Goal: Information Seeking & Learning: Learn about a topic

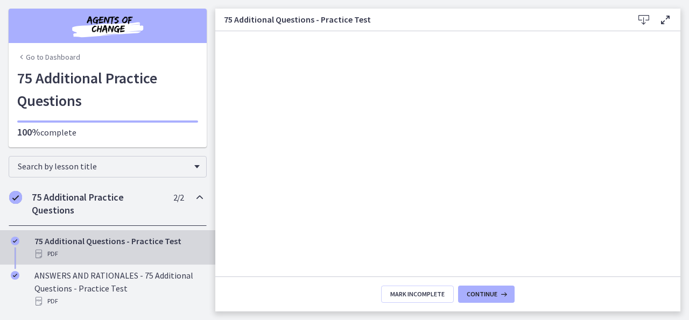
click at [213, 56] on div "Go to Dashboard Go to Dashboard 75 Additional Practice Questions 100% complete" at bounding box center [107, 73] width 215 height 147
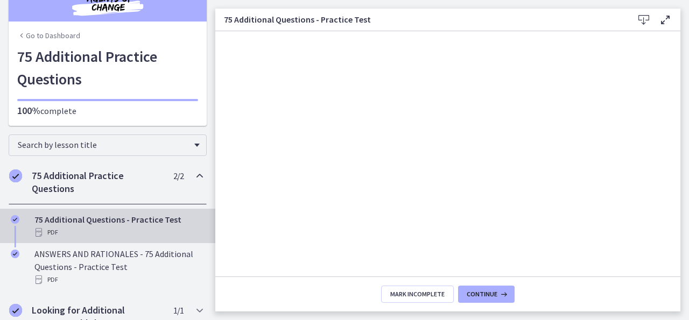
scroll to position [53, 0]
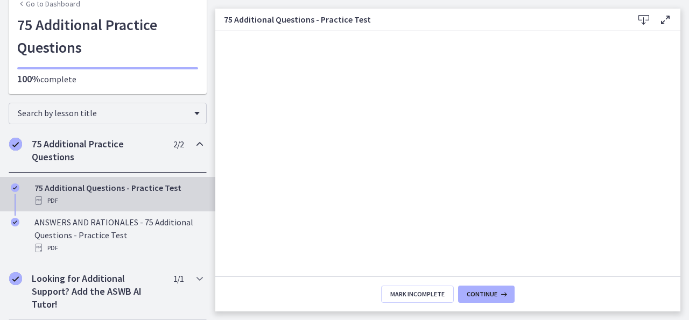
click at [91, 139] on h2 "75 Additional Practice Questions" at bounding box center [97, 151] width 131 height 26
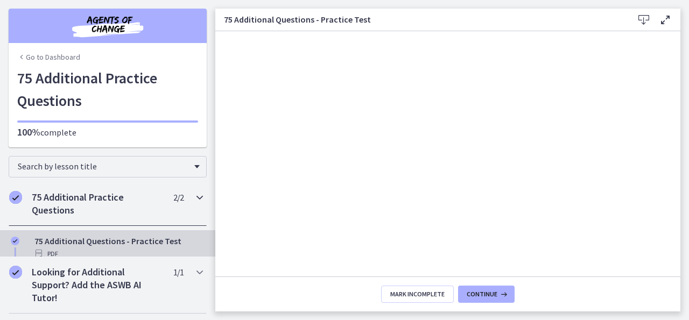
scroll to position [0, 0]
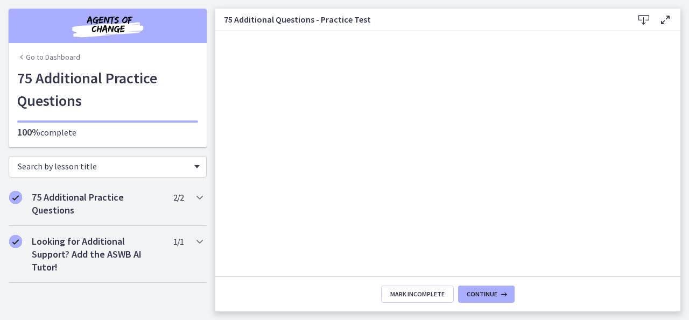
click at [191, 166] on div "Search by lesson title" at bounding box center [108, 167] width 198 height 22
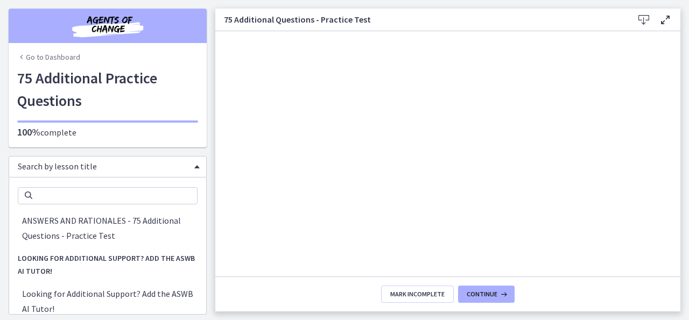
scroll to position [26, 0]
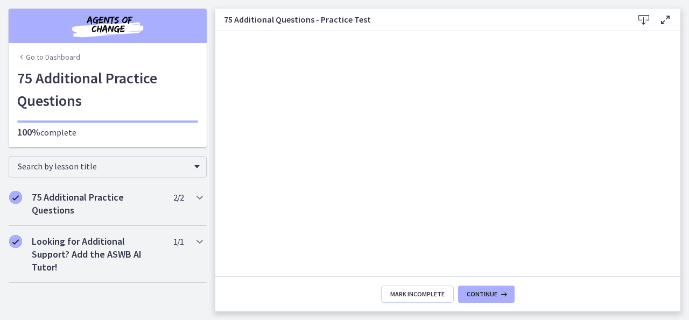
click at [52, 54] on link "Go to Dashboard" at bounding box center [48, 57] width 63 height 11
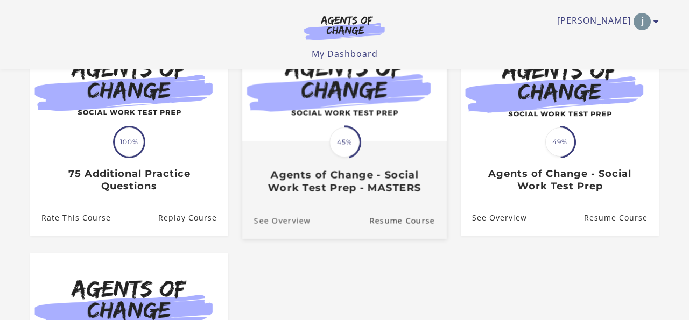
scroll to position [129, 0]
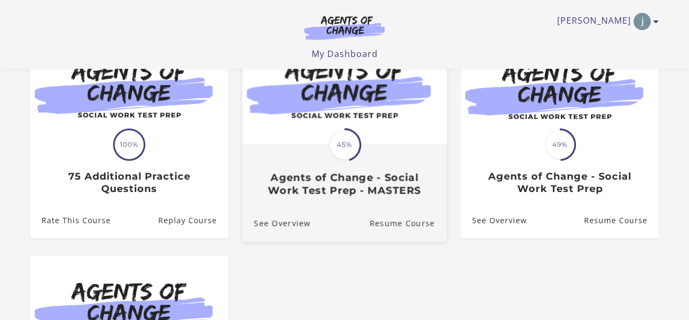
click at [313, 176] on h3 "Agents of Change - Social Work Test Prep - MASTERS" at bounding box center [344, 184] width 181 height 25
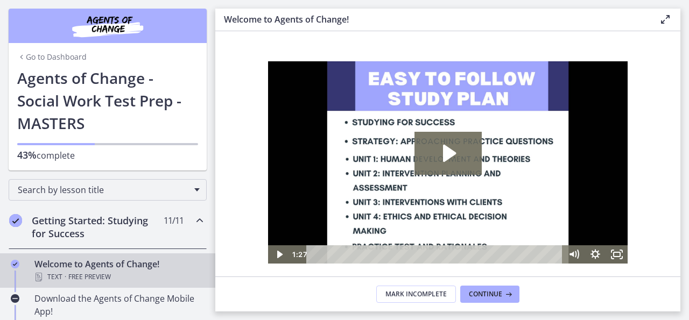
click at [212, 90] on div "Go to Dashboard Go to Dashboard Agents of Change - Social Work Test Prep - MAST…" at bounding box center [107, 85] width 215 height 171
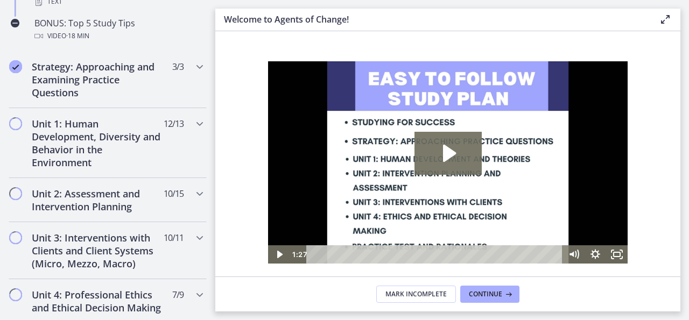
scroll to position [646, 0]
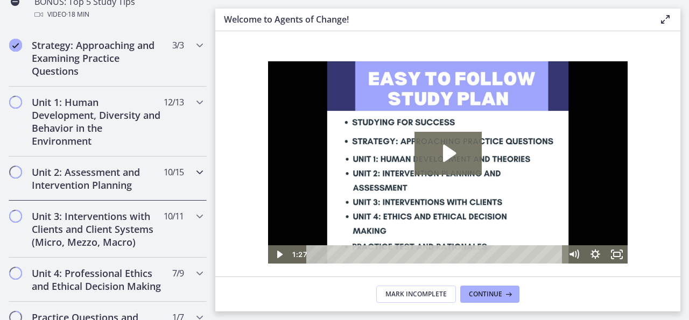
click at [83, 181] on h2 "Unit 2: Assessment and Intervention Planning" at bounding box center [97, 179] width 131 height 26
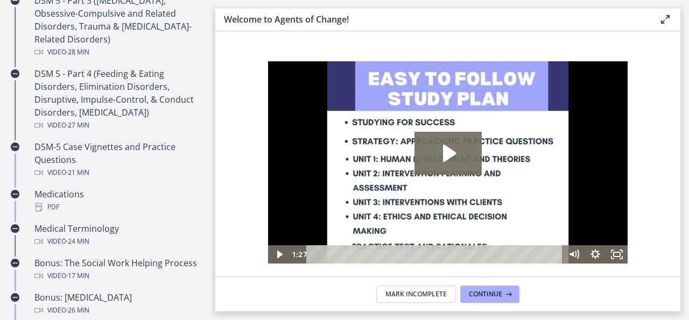
click at [228, 29] on div "Welcome to Agents of Change! Enable fullscreen" at bounding box center [447, 20] width 465 height 23
click at [226, 87] on section "Welcome! We are grateful that you have placed your trust in Agents of Change to…" at bounding box center [447, 153] width 465 height 245
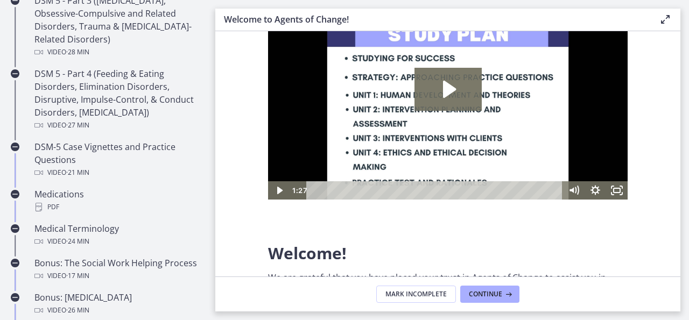
scroll to position [65, 0]
click at [251, 184] on section "Welcome! We are grateful that you have placed your trust in Agents of Change to…" at bounding box center [447, 153] width 465 height 245
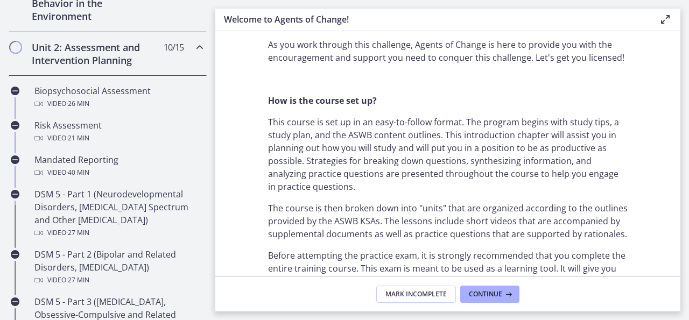
scroll to position [323, 0]
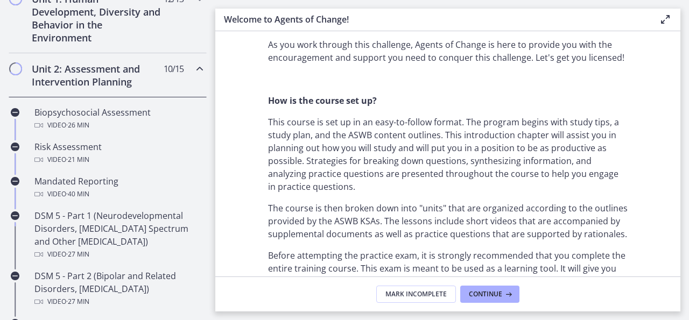
click at [79, 66] on h2 "Unit 2: Assessment and Intervention Planning" at bounding box center [97, 75] width 131 height 26
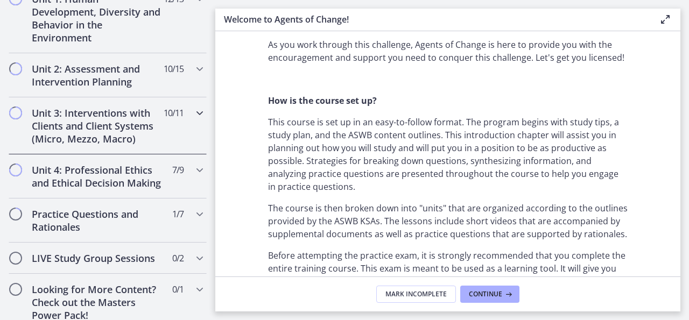
click at [83, 130] on h2 "Unit 3: Interventions with Clients and Client Systems (Micro, Mezzo, Macro)" at bounding box center [97, 126] width 131 height 39
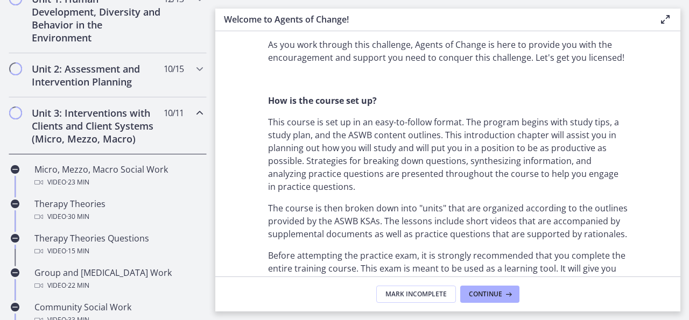
click at [240, 132] on section "Welcome! We are grateful that you have placed your trust in Agents of Change to…" at bounding box center [447, 153] width 465 height 245
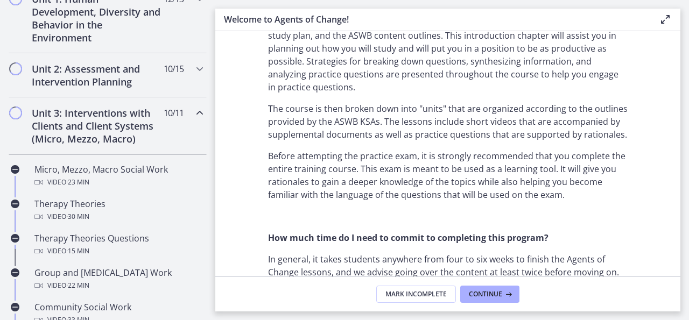
scroll to position [559, 0]
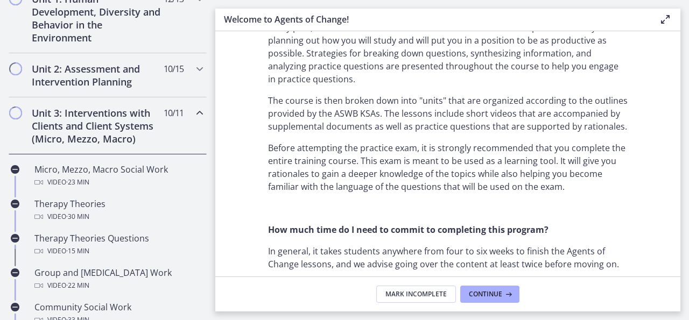
click at [233, 295] on footer "Mark Incomplete Continue" at bounding box center [447, 294] width 465 height 35
click at [0, 131] on div "Unit 3: Interventions with Clients and Client Systems (Micro, Mezzo, Macro) 10 …" at bounding box center [107, 125] width 215 height 57
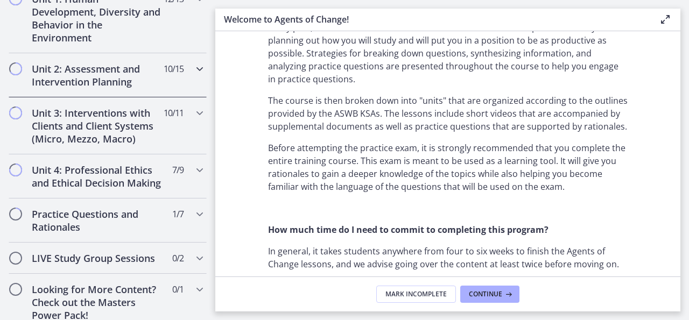
click at [90, 68] on h2 "Unit 2: Assessment and Intervention Planning" at bounding box center [97, 75] width 131 height 26
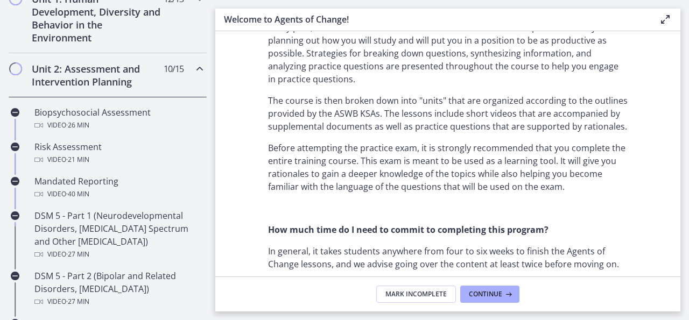
click at [249, 147] on section "Welcome! We are grateful that you have placed your trust in Agents of Change to…" at bounding box center [447, 153] width 465 height 245
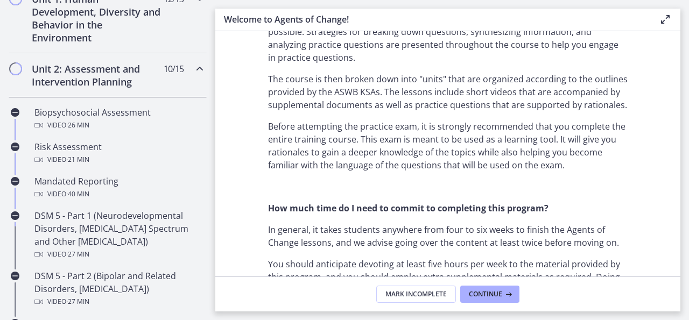
scroll to position [624, 0]
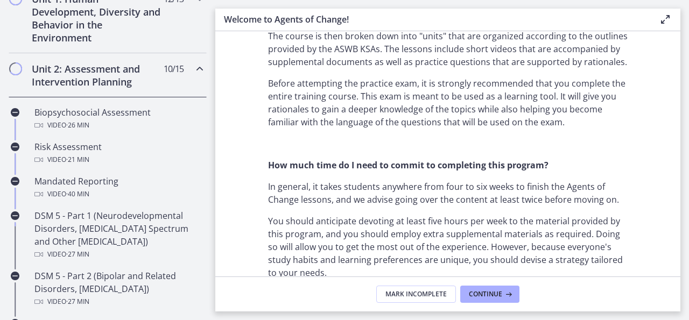
click at [225, 208] on section "Welcome! We are grateful that you have placed your trust in Agents of Change to…" at bounding box center [447, 153] width 465 height 245
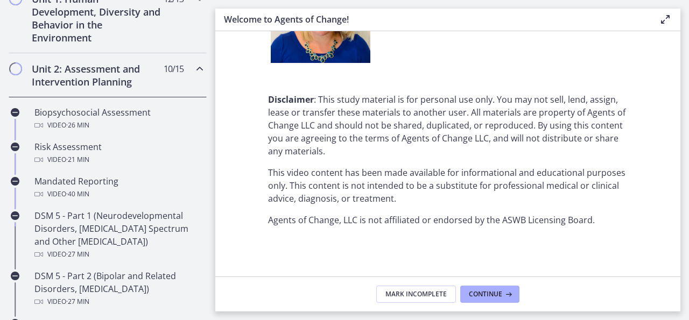
scroll to position [1440, 0]
click at [125, 73] on h2 "Unit 2: Assessment and Intervention Planning" at bounding box center [97, 75] width 131 height 26
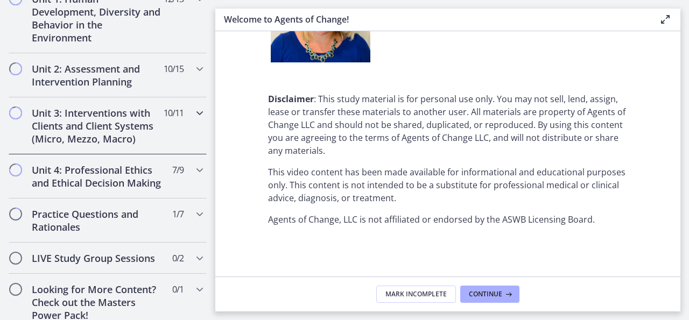
click at [90, 116] on h2 "Unit 3: Interventions with Clients and Client Systems (Micro, Mezzo, Macro)" at bounding box center [97, 126] width 131 height 39
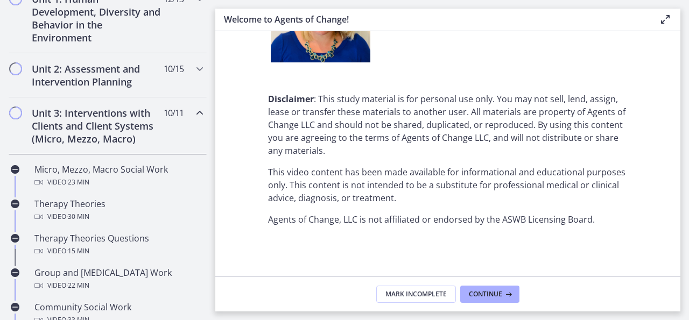
click at [239, 113] on section "Welcome! We are grateful that you have placed your trust in Agents of Change to…" at bounding box center [447, 153] width 465 height 245
click at [238, 145] on section "Welcome! We are grateful that you have placed your trust in Agents of Change to…" at bounding box center [447, 153] width 465 height 245
click at [122, 29] on h2 "Unit 1: Human Development, Diversity and Behavior in the Environment" at bounding box center [97, 18] width 131 height 52
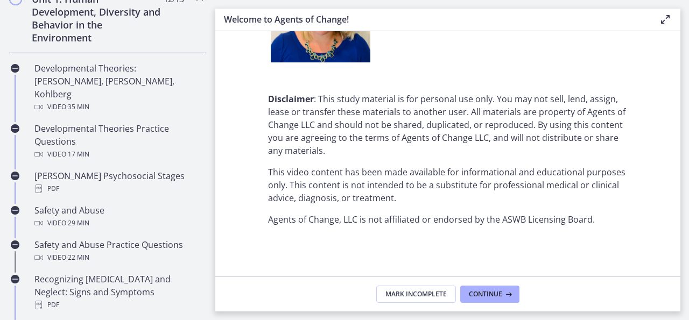
click at [239, 236] on section "Welcome! We are grateful that you have placed your trust in Agents of Change to…" at bounding box center [447, 153] width 465 height 245
click at [238, 302] on footer "Mark Incomplete Continue" at bounding box center [447, 294] width 465 height 35
click at [108, 25] on h2 "Unit 1: Human Development, Diversity and Behavior in the Environment" at bounding box center [97, 18] width 131 height 52
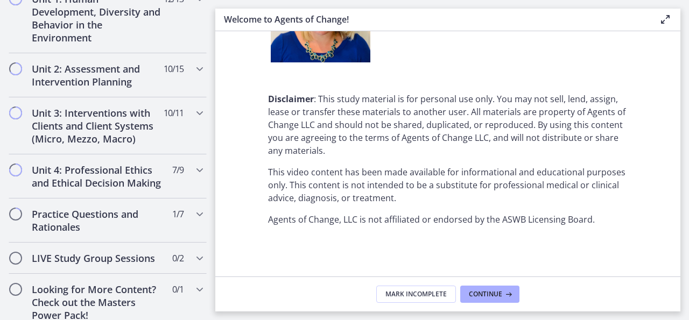
click at [241, 146] on section "Welcome! We are grateful that you have placed your trust in Agents of Change to…" at bounding box center [447, 153] width 465 height 245
click at [250, 231] on section "Welcome! We are grateful that you have placed your trust in Agents of Change to…" at bounding box center [447, 153] width 465 height 245
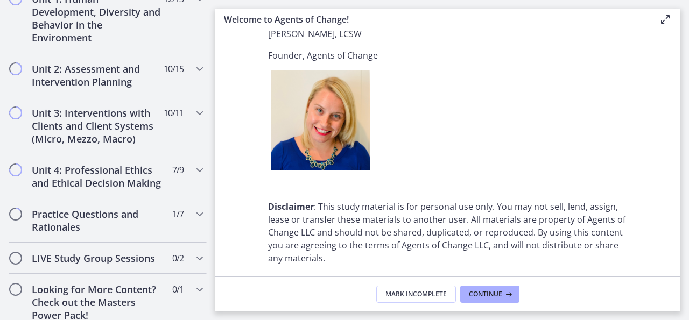
scroll to position [0, 0]
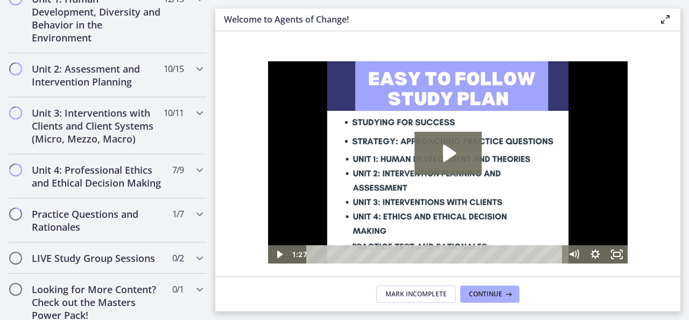
click at [221, 2] on main "Welcome to Agents of Change! Enable fullscreen Welcome! We are grateful that yo…" at bounding box center [451, 160] width 473 height 320
click at [681, 105] on main "Welcome to Agents of Change! Enable fullscreen Welcome! We are grateful that yo…" at bounding box center [451, 160] width 473 height 320
click at [66, 72] on h2 "Unit 2: Assessment and Intervention Planning" at bounding box center [97, 75] width 131 height 26
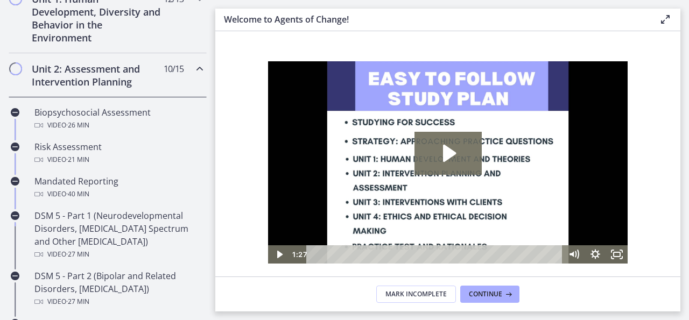
click at [236, 233] on section "Welcome! We are grateful that you have placed your trust in Agents of Change to…" at bounding box center [447, 153] width 465 height 245
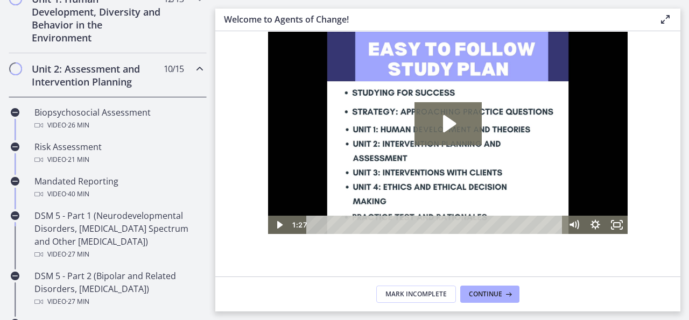
scroll to position [22, 0]
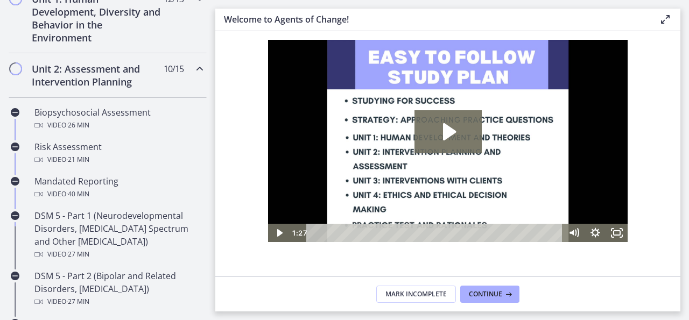
click at [251, 124] on section "Welcome! We are grateful that you have placed your trust in Agents of Change to…" at bounding box center [447, 153] width 465 height 245
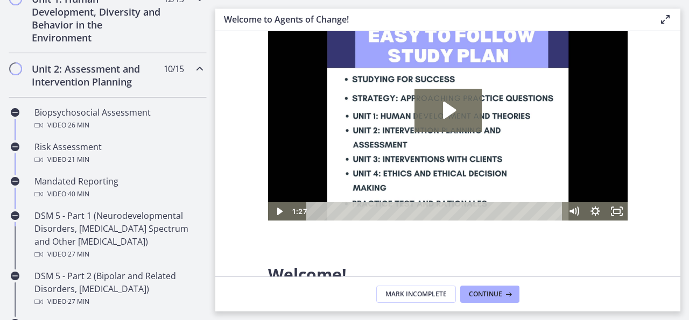
click at [148, 36] on h2 "Unit 1: Human Development, Diversity and Behavior in the Environment" at bounding box center [97, 18] width 131 height 52
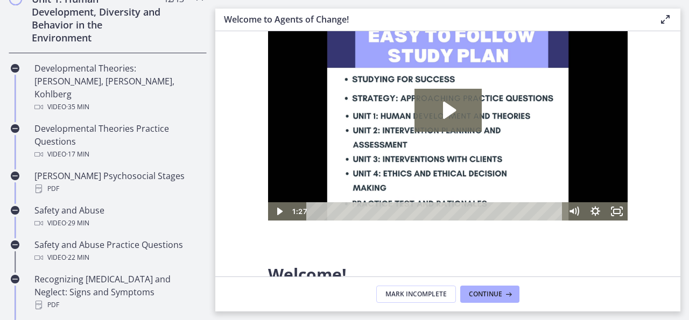
click at [229, 152] on section "Welcome! We are grateful that you have placed your trust in Agents of Change to…" at bounding box center [447, 153] width 465 height 245
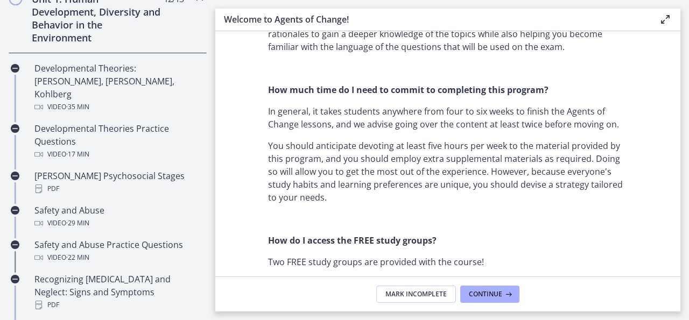
scroll to position [0, 0]
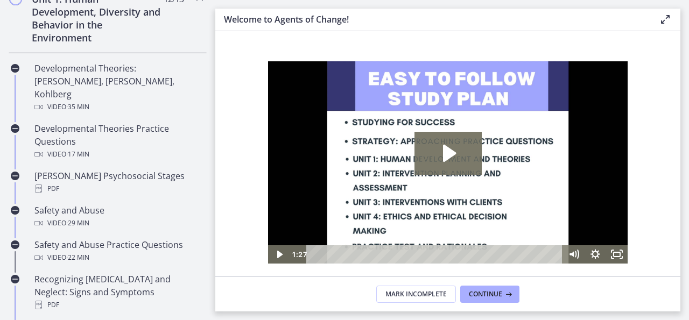
click at [686, 35] on main "Welcome to Agents of Change! Enable fullscreen Welcome! We are grateful that yo…" at bounding box center [451, 160] width 473 height 320
click at [101, 22] on h2 "Unit 1: Human Development, Diversity and Behavior in the Environment" at bounding box center [97, 18] width 131 height 52
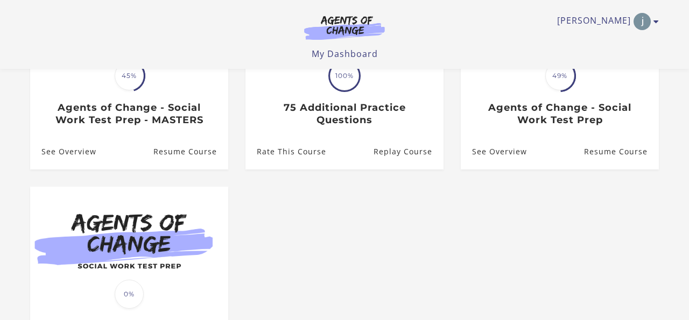
scroll to position [129, 0]
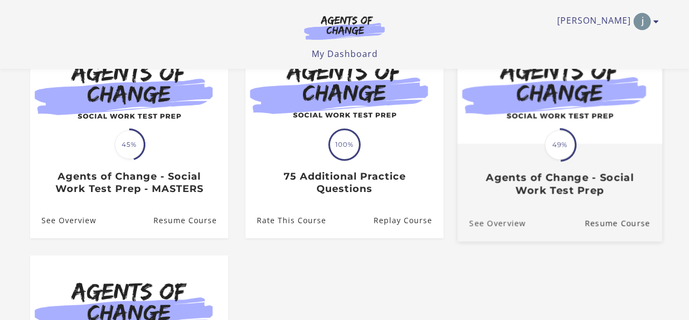
click at [521, 221] on link "See Overview" at bounding box center [491, 223] width 68 height 36
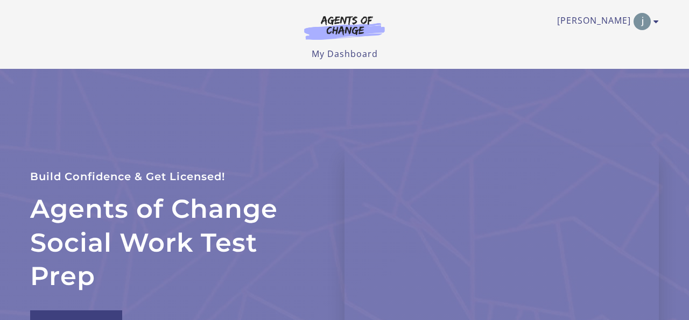
click at [470, 116] on div "Agents of Change Social Work Test Prep Build Confidence & Get Licensed! Enroll …" at bounding box center [345, 237] width 646 height 337
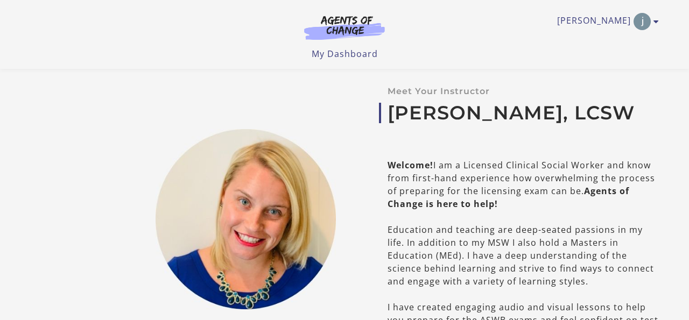
scroll to position [495, 0]
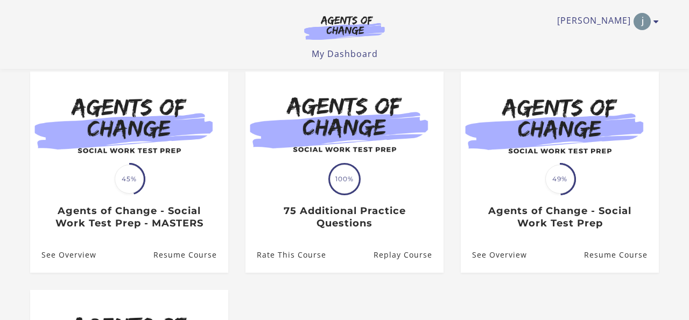
scroll to position [90, 0]
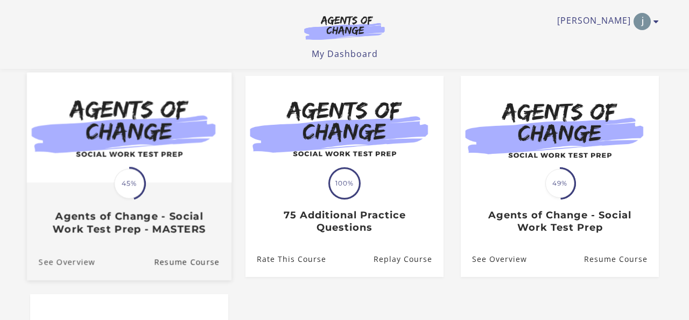
click at [69, 264] on link "See Overview" at bounding box center [61, 262] width 68 height 36
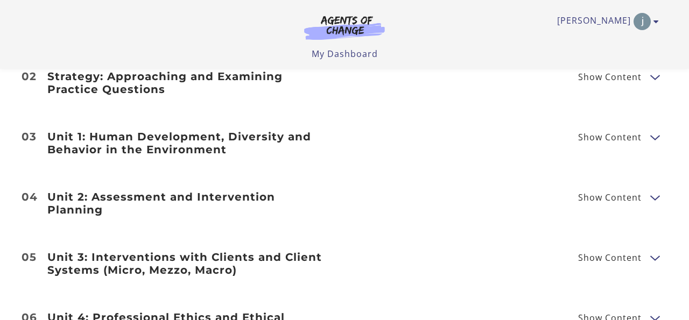
scroll to position [1313, 0]
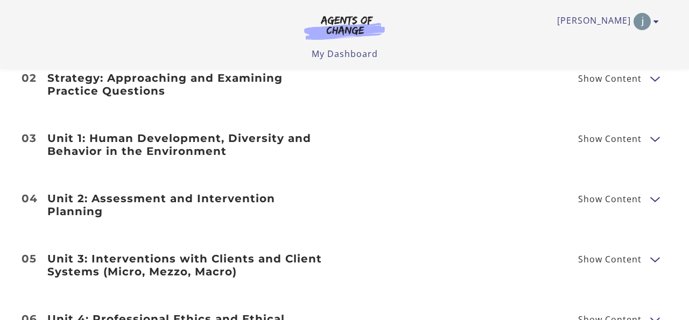
click at [653, 197] on button "Show Content" at bounding box center [654, 198] width 9 height 13
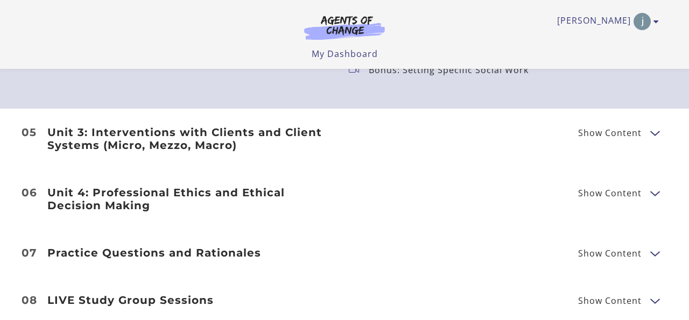
scroll to position [1894, 0]
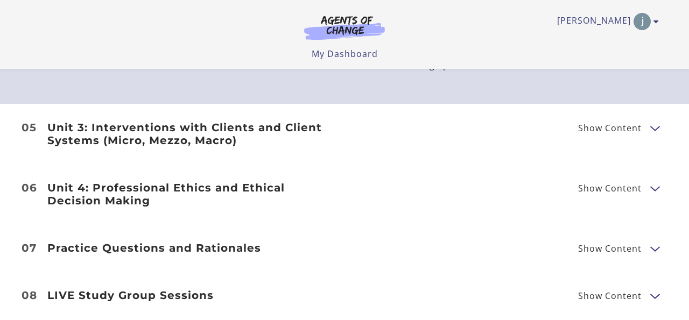
click at [654, 126] on button "Show Content" at bounding box center [654, 127] width 9 height 13
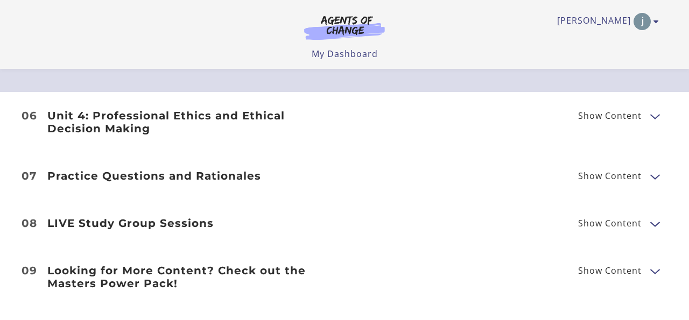
scroll to position [2259, 0]
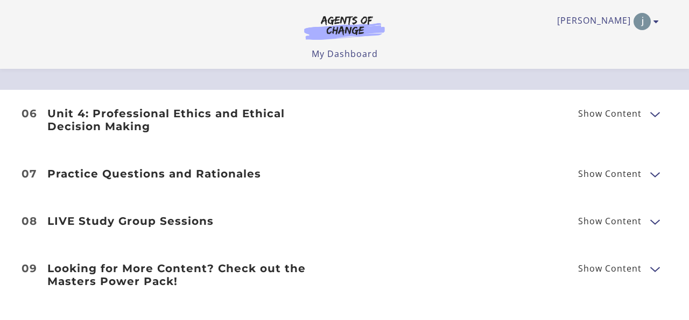
click at [654, 118] on button "Show Content" at bounding box center [654, 113] width 9 height 13
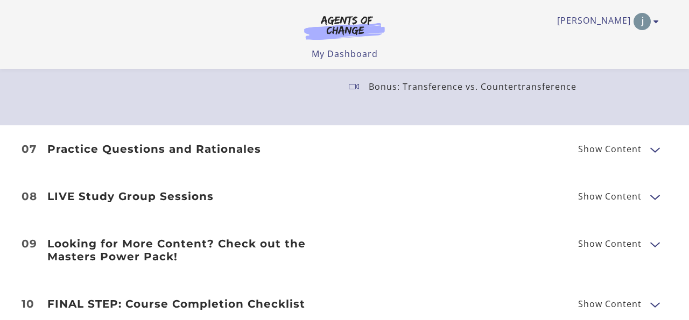
scroll to position [2496, 0]
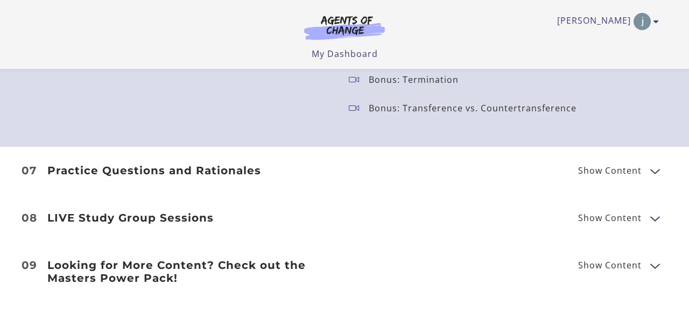
click at [657, 168] on button "Show Content" at bounding box center [654, 170] width 9 height 13
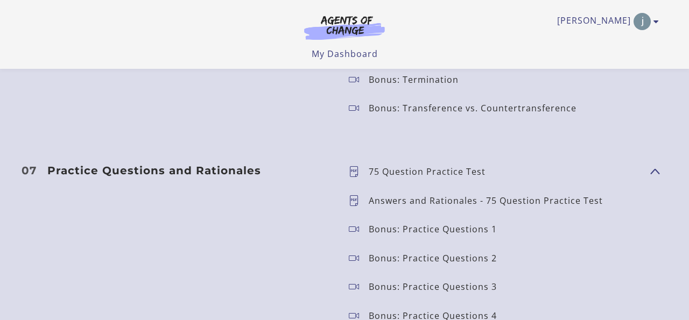
click at [656, 172] on button "Show Content" at bounding box center [654, 170] width 9 height 13
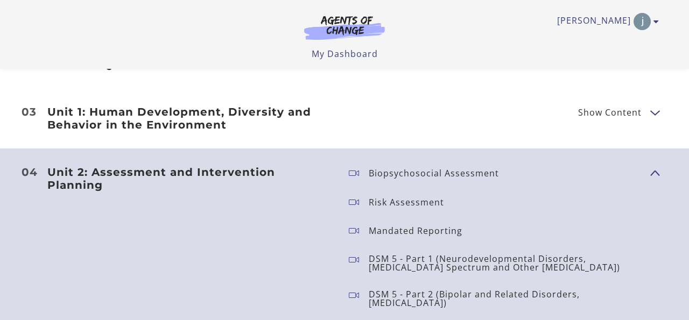
scroll to position [1334, 0]
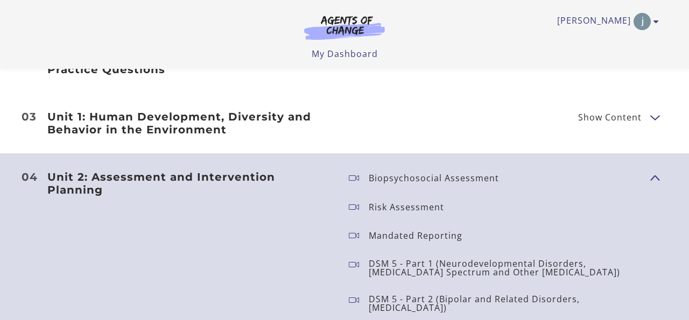
click at [656, 175] on button "Show Content" at bounding box center [654, 177] width 9 height 13
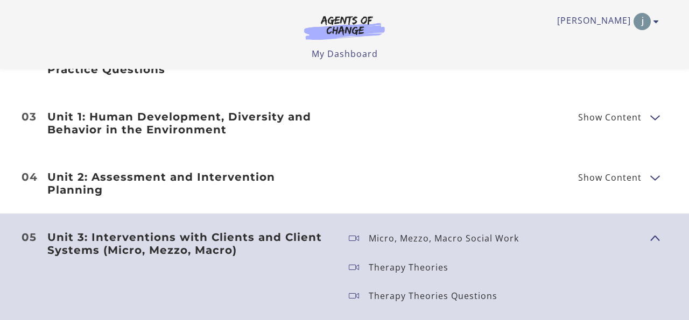
click at [649, 114] on span "Show Content" at bounding box center [614, 116] width 72 height 13
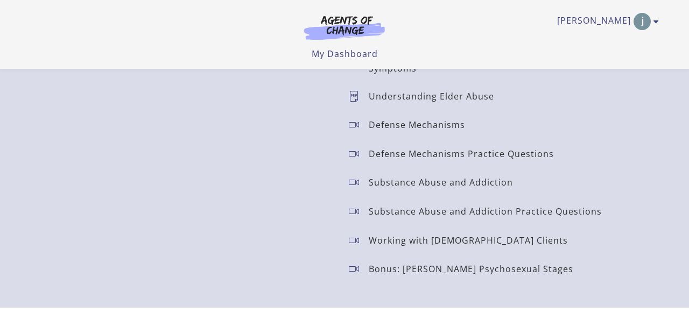
scroll to position [1549, 0]
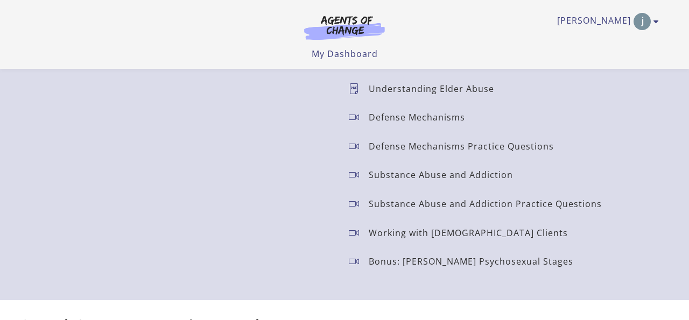
click at [411, 171] on p "Substance Abuse and Addiction" at bounding box center [444, 175] width 153 height 9
click at [353, 169] on icon at bounding box center [359, 174] width 20 height 11
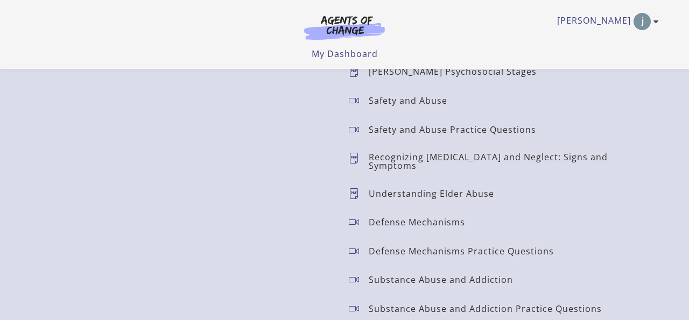
scroll to position [1442, 0]
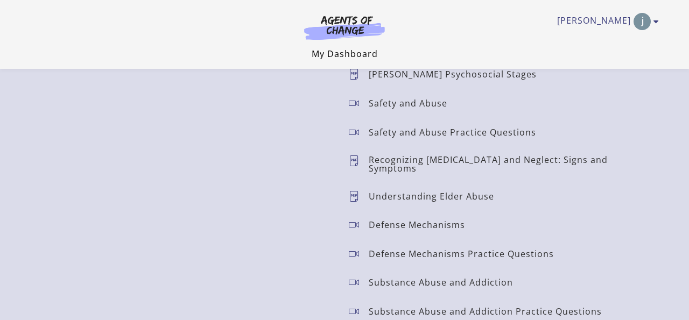
click at [333, 56] on link "My Dashboard" at bounding box center [344, 54] width 66 height 12
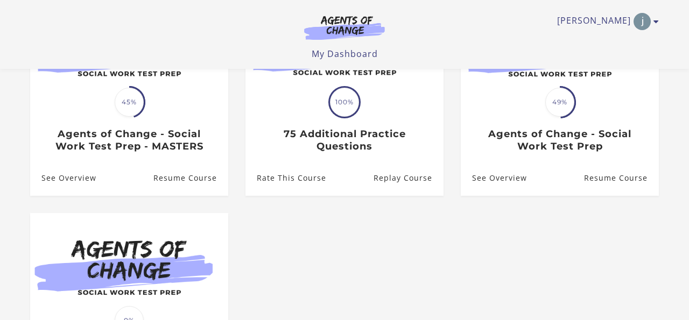
scroll to position [172, 0]
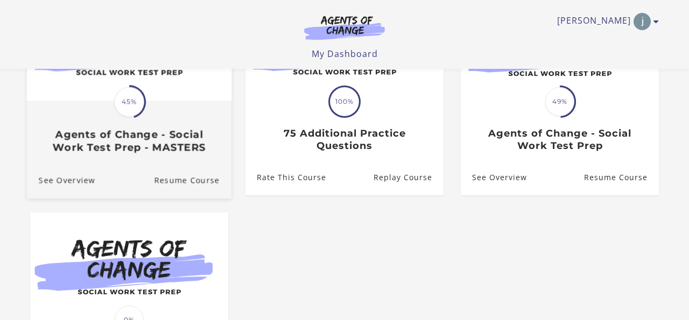
click at [148, 141] on h3 "Agents of Change - Social Work Test Prep - MASTERS" at bounding box center [129, 141] width 181 height 25
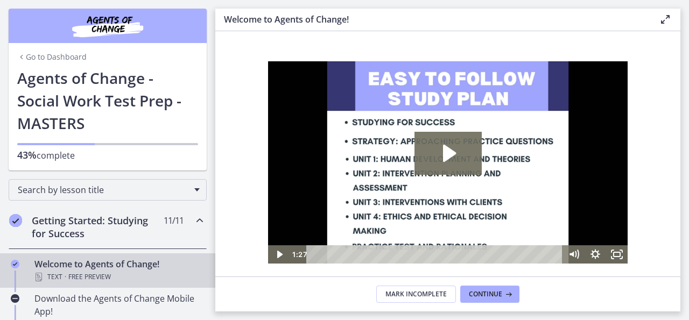
click at [221, 144] on section "Welcome! We are grateful that you have placed your trust in Agents of Change to…" at bounding box center [447, 153] width 465 height 245
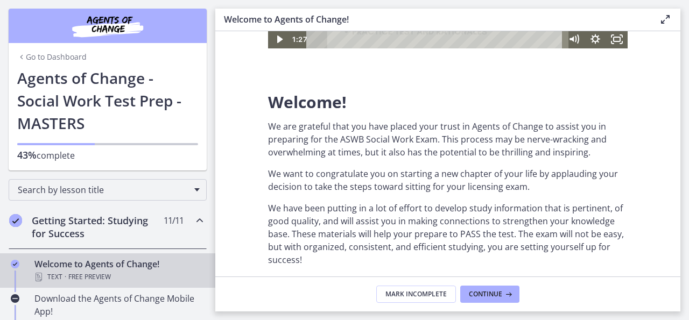
scroll to position [237, 0]
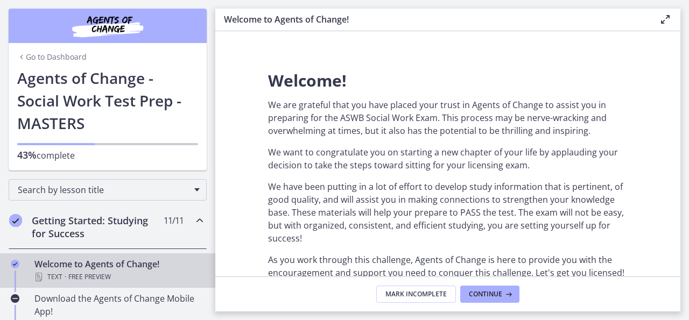
click at [209, 167] on div "Go to Dashboard Go to Dashboard Agents of Change - Social Work Test Prep - MAST…" at bounding box center [107, 85] width 215 height 171
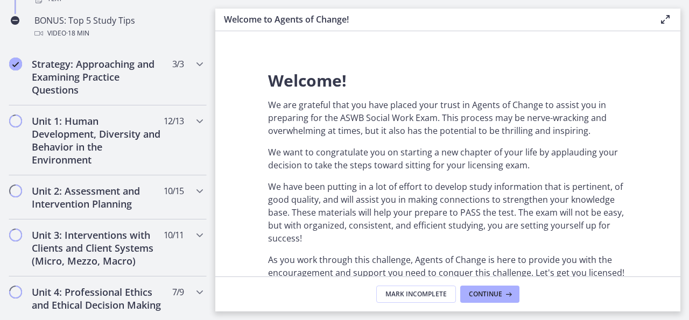
scroll to position [646, 0]
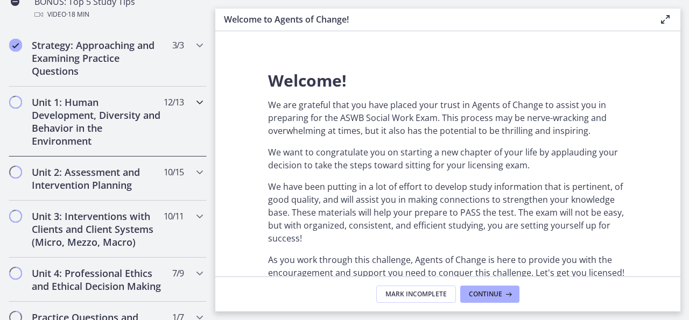
click at [201, 100] on icon "Chapters" at bounding box center [199, 102] width 13 height 13
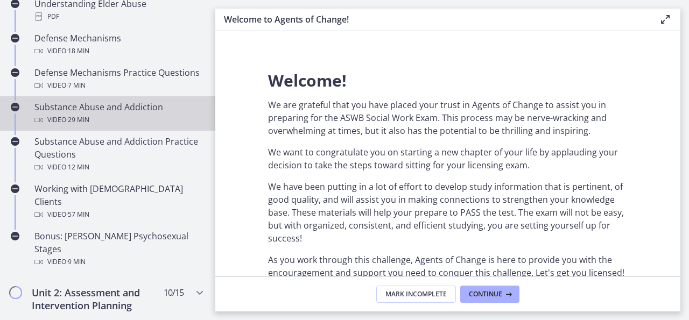
click at [126, 114] on div "Video · 29 min" at bounding box center [118, 120] width 168 height 13
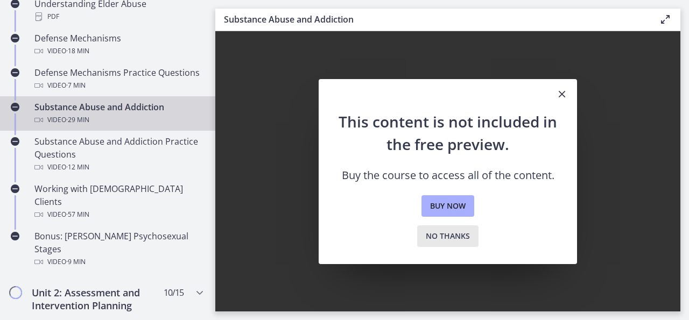
click at [451, 237] on span "No thanks" at bounding box center [448, 236] width 44 height 13
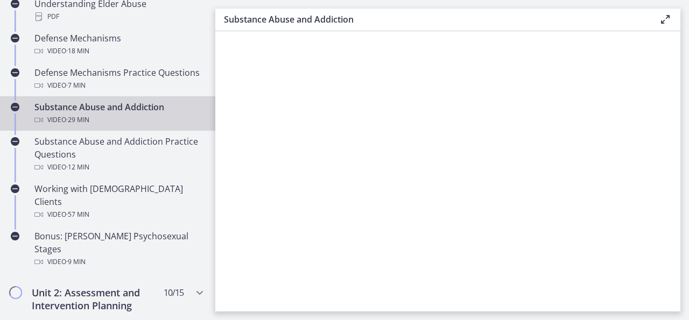
click at [134, 114] on div "Video · 29 min" at bounding box center [118, 120] width 168 height 13
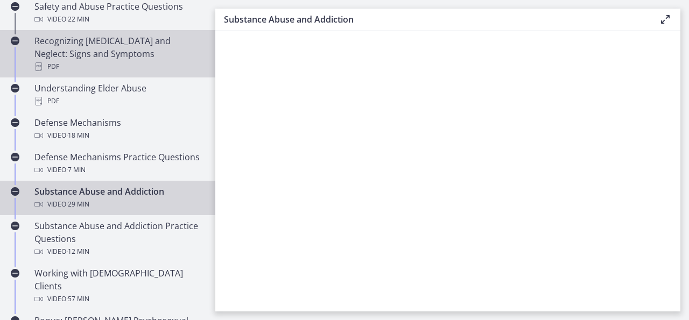
scroll to position [581, 0]
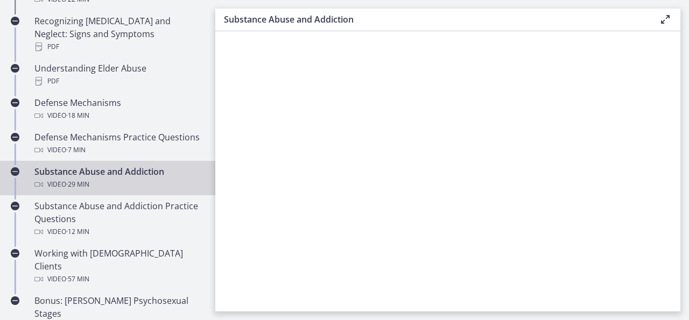
click at [60, 165] on div "Substance Abuse and Addiction Video · 29 min" at bounding box center [118, 178] width 168 height 26
click at [17, 167] on icon "Completed" at bounding box center [15, 171] width 9 height 9
click at [11, 161] on link "Substance Abuse and Addiction Video · 29 min" at bounding box center [107, 178] width 215 height 34
click at [70, 178] on span "· 29 min" at bounding box center [77, 184] width 23 height 13
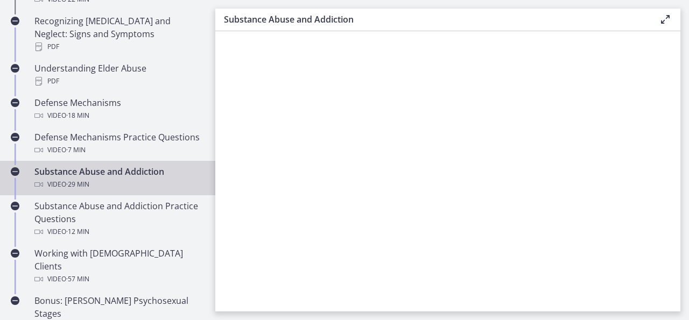
click at [70, 178] on span "· 29 min" at bounding box center [77, 184] width 23 height 13
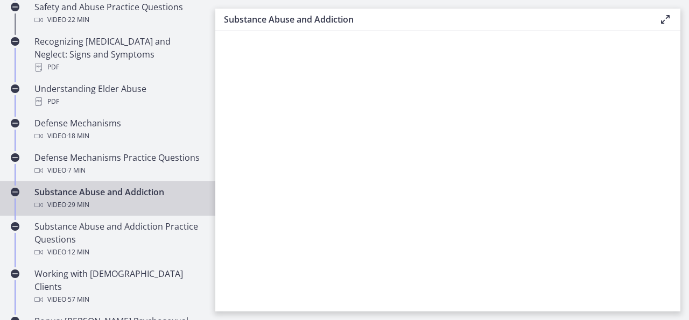
scroll to position [559, 0]
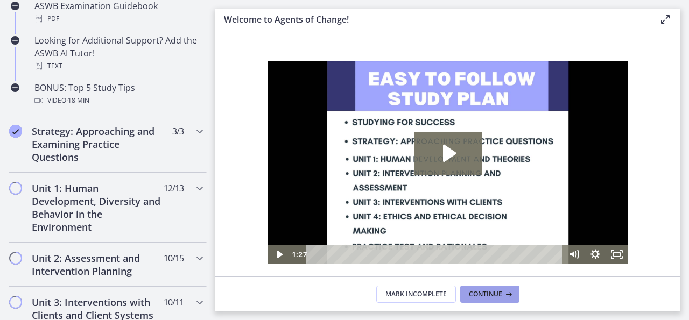
click at [499, 297] on span "Continue" at bounding box center [485, 294] width 33 height 9
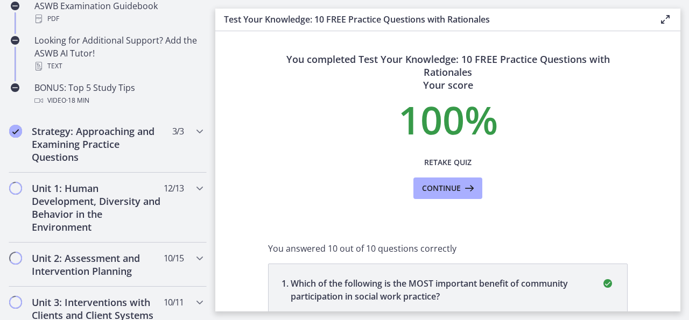
click at [444, 192] on span "Continue" at bounding box center [441, 188] width 39 height 13
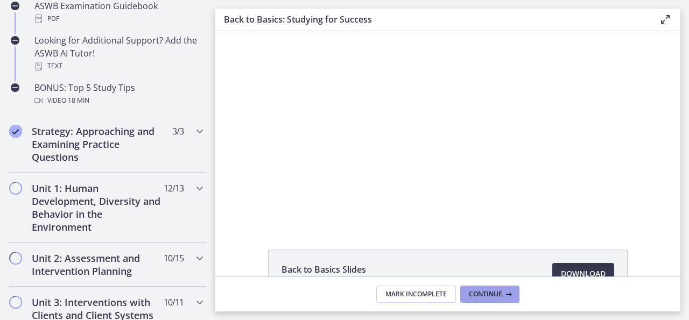
click at [500, 295] on span "Continue" at bounding box center [485, 294] width 33 height 9
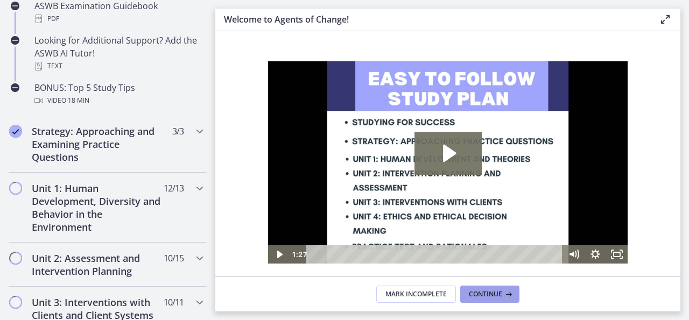
click at [500, 295] on span "Continue" at bounding box center [485, 294] width 33 height 9
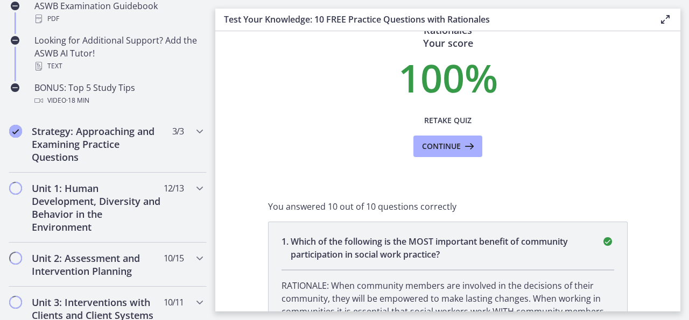
scroll to position [43, 0]
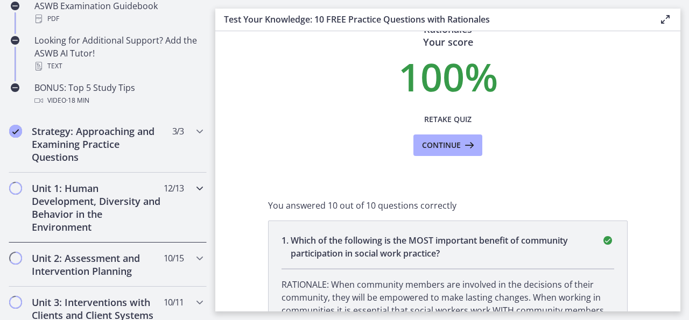
click at [154, 229] on h2 "Unit 1: Human Development, Diversity and Behavior in the Environment" at bounding box center [97, 208] width 131 height 52
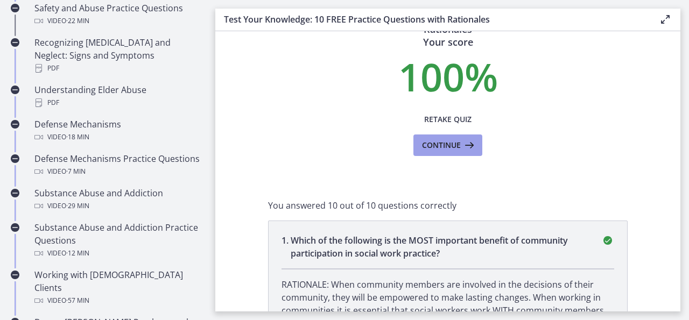
click at [443, 151] on span "Continue" at bounding box center [441, 145] width 39 height 13
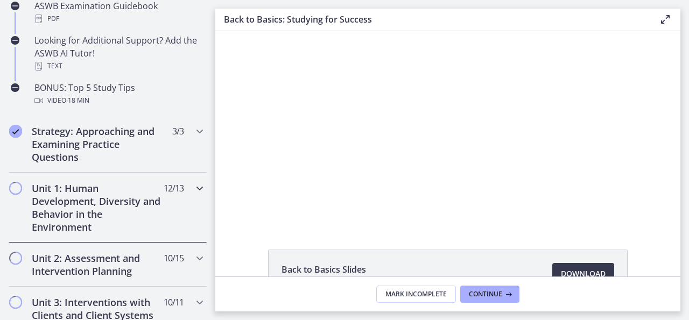
click at [16, 185] on span "Chapters" at bounding box center [15, 188] width 11 height 11
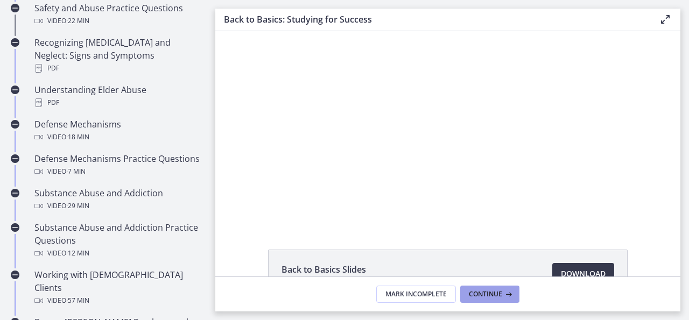
click at [508, 299] on button "Continue" at bounding box center [489, 294] width 59 height 17
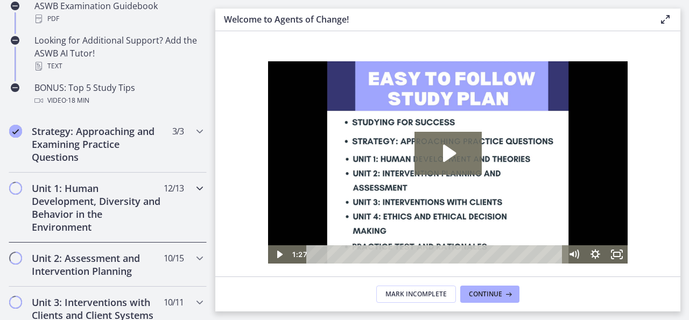
click at [16, 185] on span "Chapters" at bounding box center [15, 188] width 11 height 11
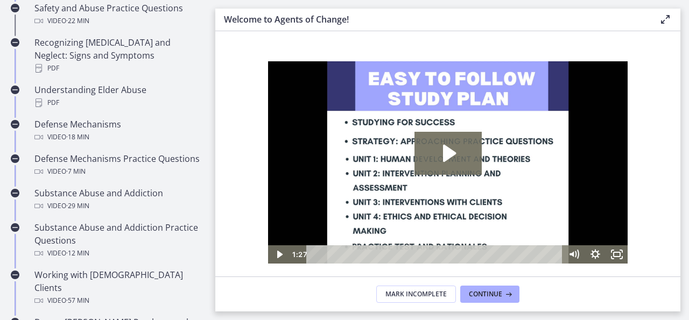
click at [685, 16] on main "Welcome to Agents of Change! Enable fullscreen Welcome! We are grateful that yo…" at bounding box center [451, 160] width 473 height 320
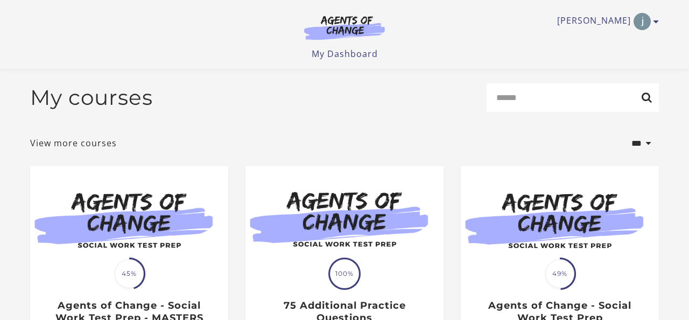
scroll to position [244, 0]
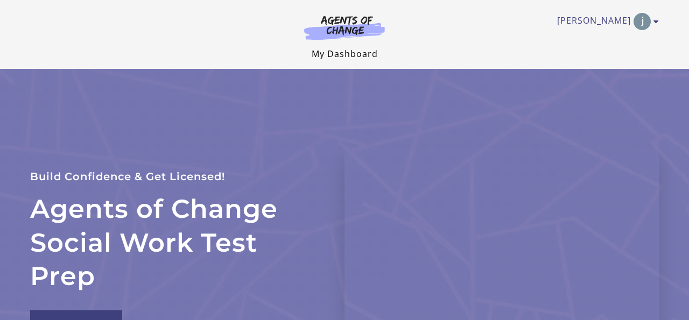
click at [342, 58] on link "My Dashboard" at bounding box center [344, 54] width 66 height 12
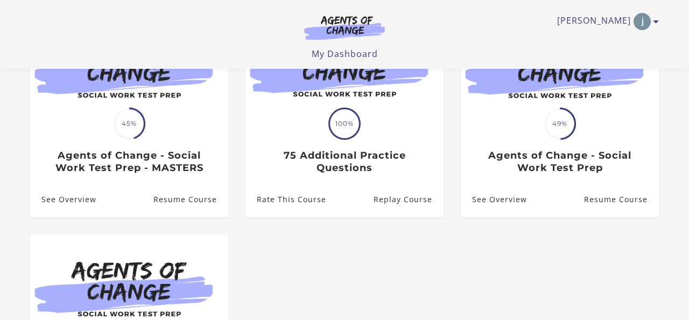
scroll to position [151, 0]
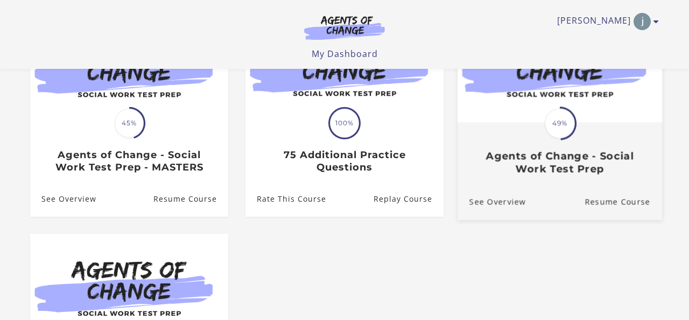
click at [538, 172] on h3 "Agents of Change - Social Work Test Prep" at bounding box center [559, 162] width 181 height 25
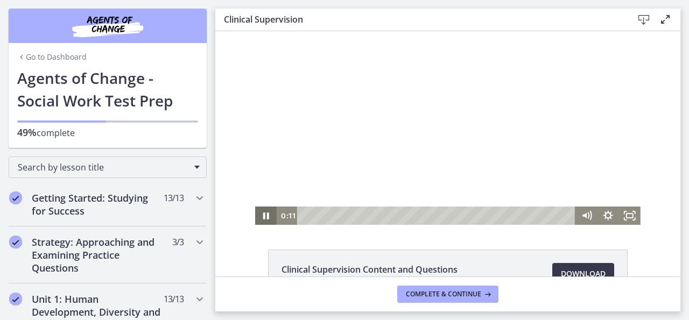
click at [264, 216] on icon "Pause" at bounding box center [266, 215] width 6 height 7
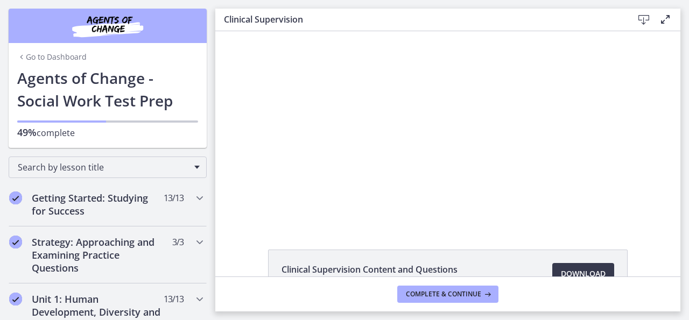
click at [212, 131] on div "Go to Dashboard Go to Dashboard Agents of Change - Social Work Test Prep 49% co…" at bounding box center [107, 74] width 215 height 148
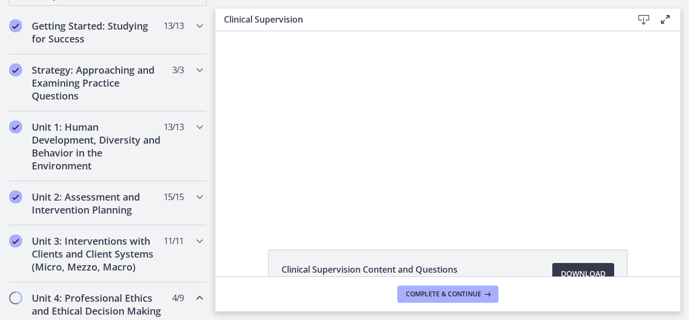
scroll to position [194, 0]
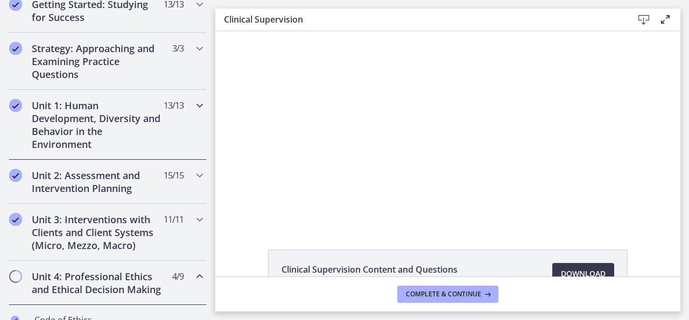
click at [146, 128] on h2 "Unit 1: Human Development, Diversity and Behavior in the Environment" at bounding box center [97, 125] width 131 height 52
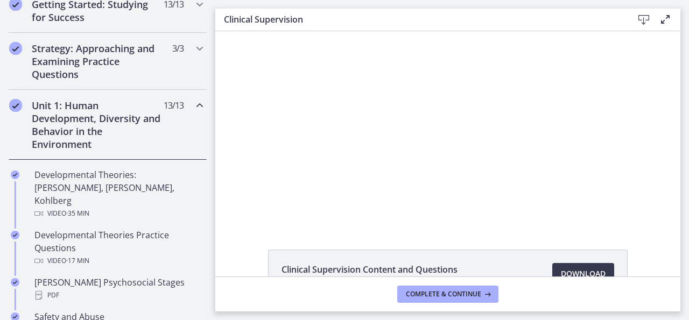
click at [224, 79] on div "Click for sound @keyframes VOLUME_SMALL_WAVE_FLASH { 0% { opacity: 0; } 33% { o…" at bounding box center [447, 128] width 465 height 194
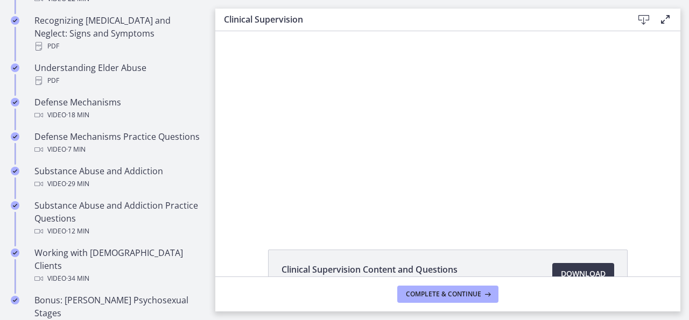
scroll to position [559, 0]
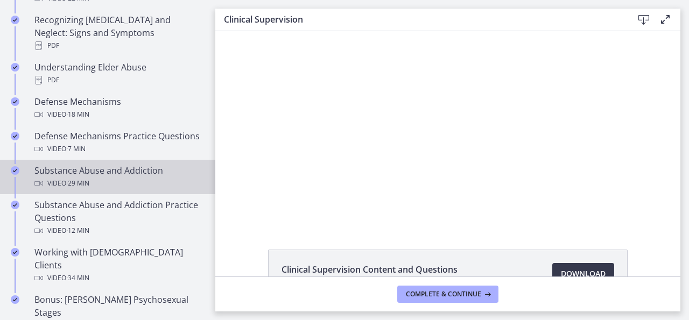
click at [126, 177] on div "Video · 29 min" at bounding box center [118, 183] width 168 height 13
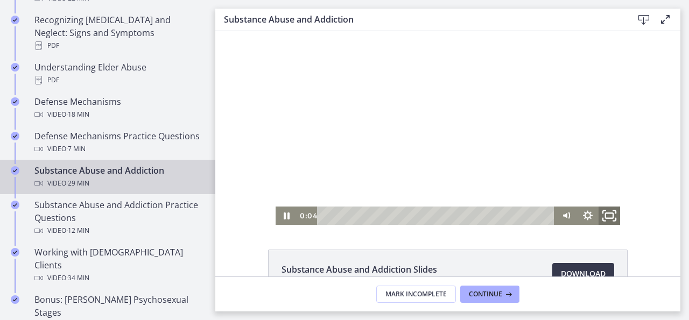
click at [606, 212] on icon "Fullscreen" at bounding box center [609, 216] width 26 height 22
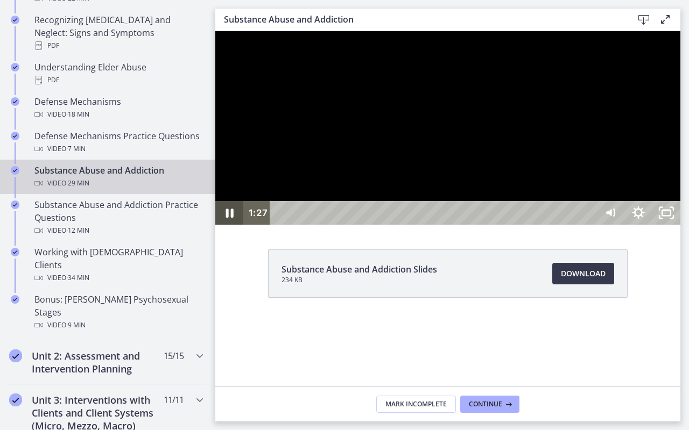
click at [228, 218] on icon "Pause" at bounding box center [230, 213] width 8 height 9
click at [228, 218] on icon "Play Video" at bounding box center [229, 213] width 7 height 10
click at [228, 219] on icon "Play Video" at bounding box center [230, 213] width 9 height 12
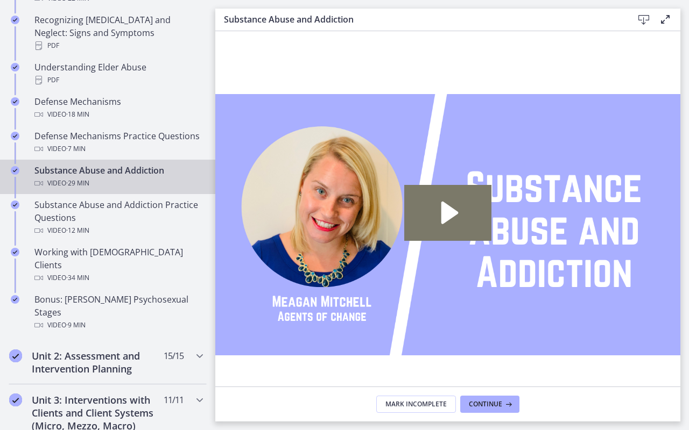
click at [680, 320] on icon "Fullscreen" at bounding box center [666, 407] width 28 height 24
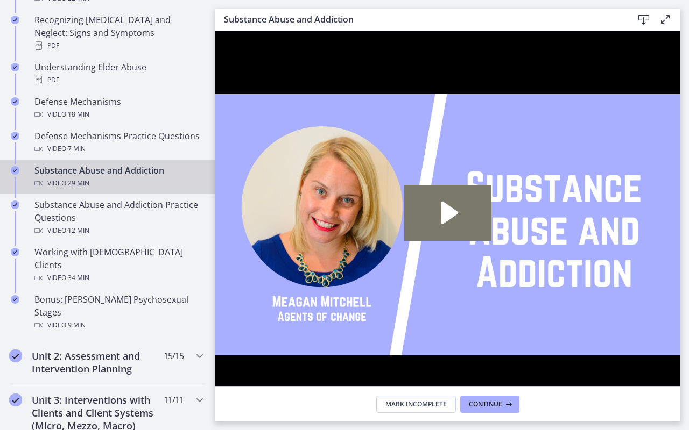
click at [683, 320] on icon "Unfullscreen" at bounding box center [665, 407] width 33 height 29
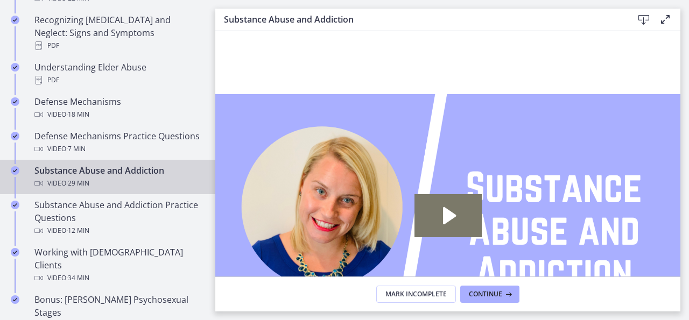
click at [231, 3] on main "Substance Abuse and Addiction Download Enable fullscreen Substance Abuse and Ad…" at bounding box center [451, 160] width 473 height 320
click at [682, 234] on main "Substance Abuse and Addiction Download Enable fullscreen Substance Abuse and Ad…" at bounding box center [451, 160] width 473 height 320
click at [484, 30] on div "Substance Abuse and Addiction Download Enable fullscreen" at bounding box center [447, 20] width 465 height 23
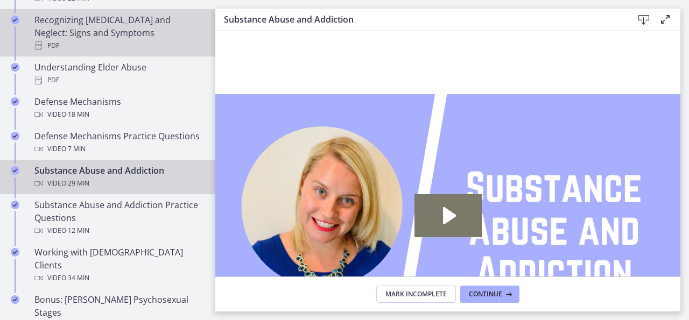
click at [140, 39] on div "PDF" at bounding box center [118, 45] width 168 height 13
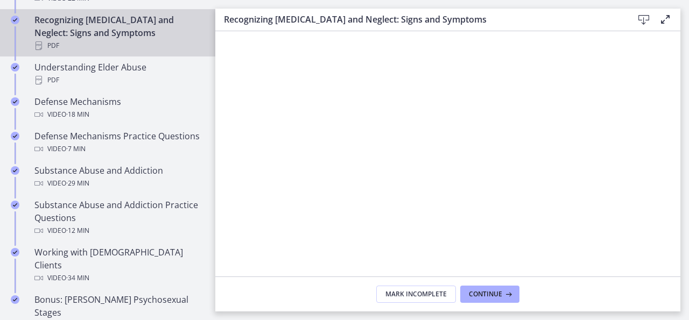
click at [235, 292] on footer "Mark Incomplete Continue" at bounding box center [447, 294] width 465 height 35
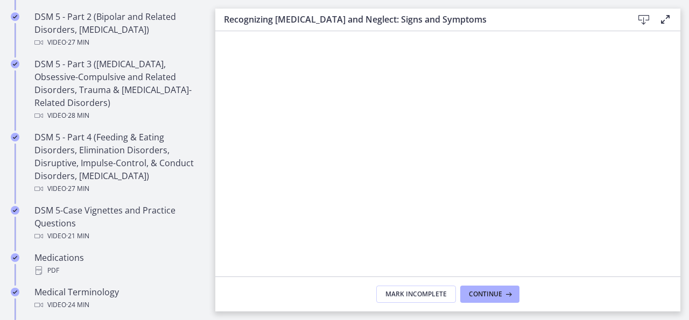
click at [238, 4] on main "Recognizing Child Abuse and Neglect: Signs and Symptoms Download Enable fullscr…" at bounding box center [451, 160] width 473 height 320
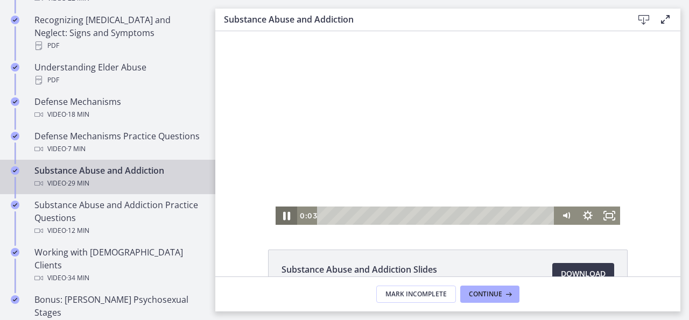
click at [287, 217] on icon "Pause" at bounding box center [286, 216] width 26 height 22
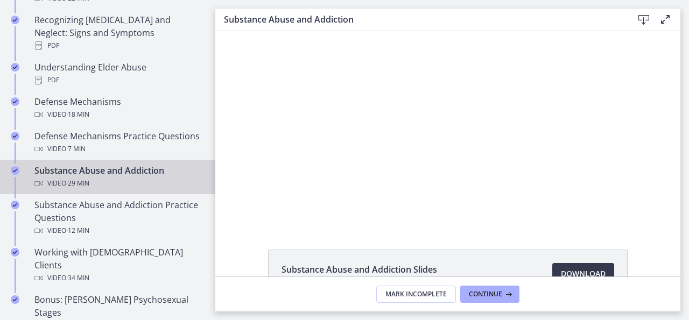
click at [230, 185] on div "Click for sound @keyframes VOLUME_SMALL_WAVE_FLASH { 0% { opacity: 0; } 33% { o…" at bounding box center [447, 128] width 465 height 194
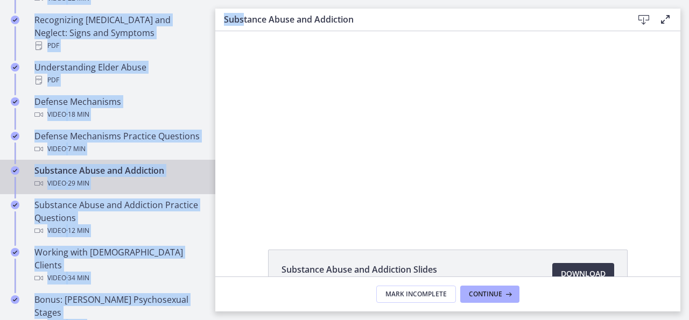
drag, startPoint x: 244, startPoint y: 19, endPoint x: 180, endPoint y: -16, distance: 72.5
click at [180, 0] on html "Skip to main content Go to Dashboard Go to Dashboard Go to Dashboard Agents of …" at bounding box center [344, 160] width 689 height 320
click at [234, 51] on div "Click for sound @keyframes VOLUME_SMALL_WAVE_FLASH { 0% { opacity: 0; } 33% { o…" at bounding box center [447, 128] width 465 height 194
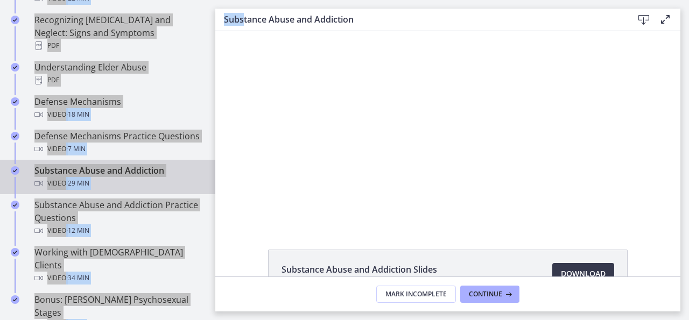
click at [670, 24] on icon at bounding box center [664, 19] width 13 height 13
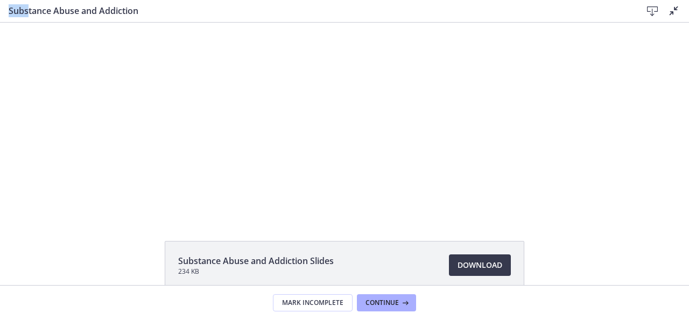
click at [675, 13] on icon at bounding box center [673, 10] width 13 height 13
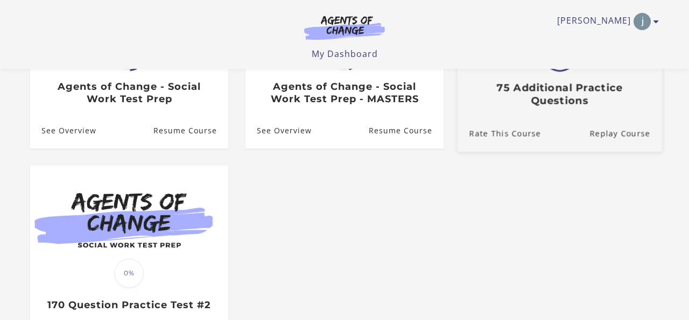
scroll to position [150, 0]
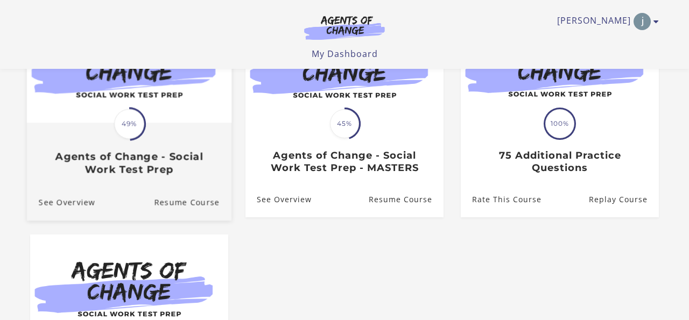
click at [133, 175] on h3 "Agents of Change - Social Work Test Prep" at bounding box center [129, 163] width 181 height 25
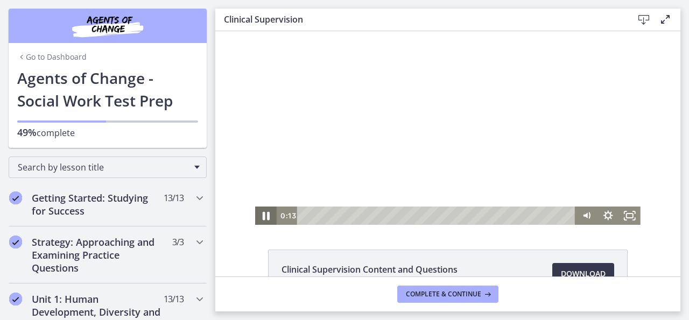
click at [265, 214] on icon "Pause" at bounding box center [266, 216] width 7 height 9
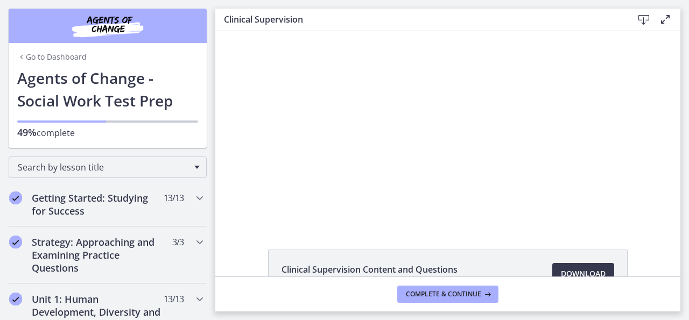
click at [211, 153] on div "Search by lesson title" at bounding box center [107, 165] width 215 height 34
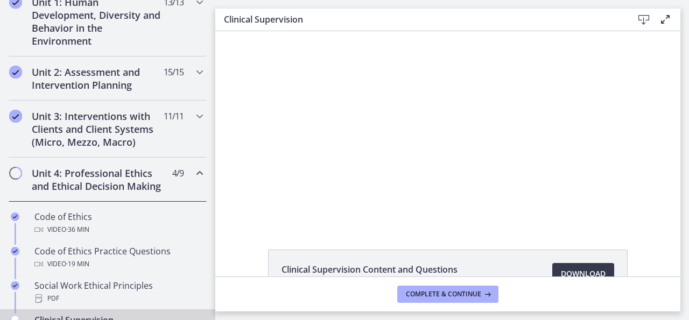
scroll to position [323, 0]
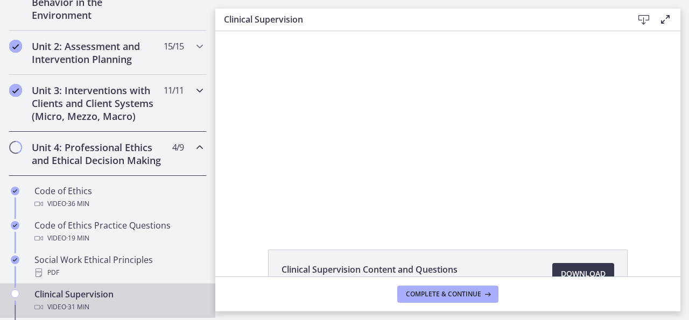
click at [198, 93] on icon "Chapters" at bounding box center [199, 90] width 13 height 13
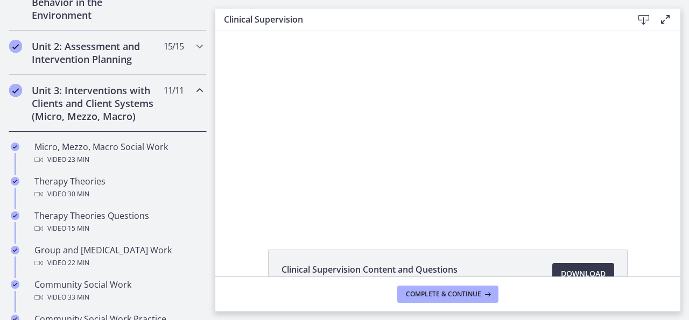
click at [236, 136] on div "Click for sound @keyframes VOLUME_SMALL_WAVE_FLASH { 0% { opacity: 0; } 33% { o…" at bounding box center [447, 128] width 465 height 194
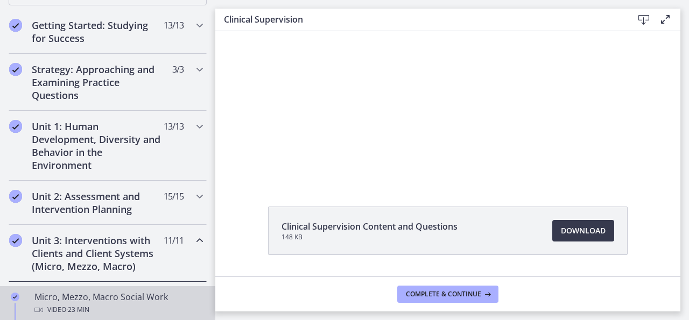
scroll to position [155, 0]
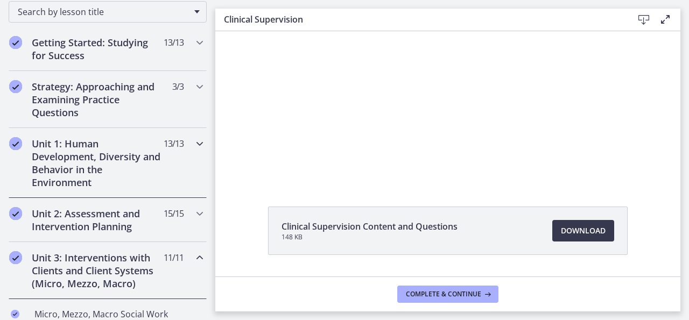
click at [136, 181] on h2 "Unit 1: Human Development, Diversity and Behavior in the Environment" at bounding box center [97, 163] width 131 height 52
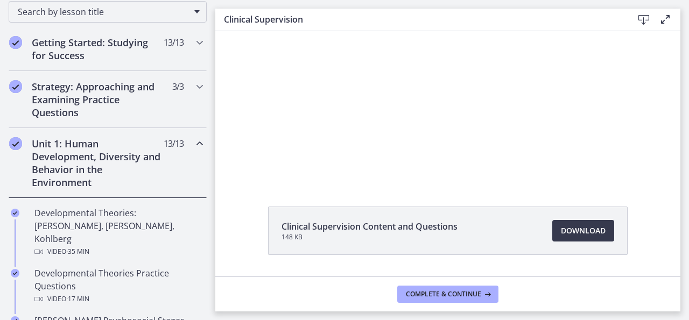
click at [195, 141] on icon "Chapters" at bounding box center [199, 143] width 13 height 13
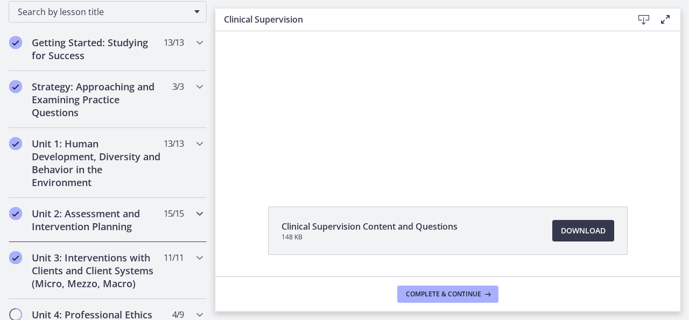
click at [152, 225] on h2 "Unit 2: Assessment and Intervention Planning" at bounding box center [97, 220] width 131 height 26
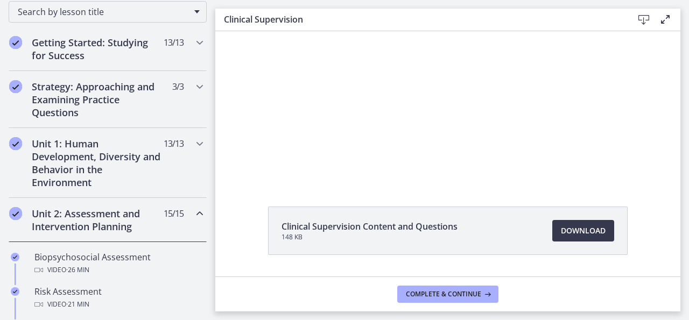
click at [230, 187] on div "Clinical Supervision Content and Questions 148 KB Download Opens in a new window" at bounding box center [447, 110] width 465 height 245
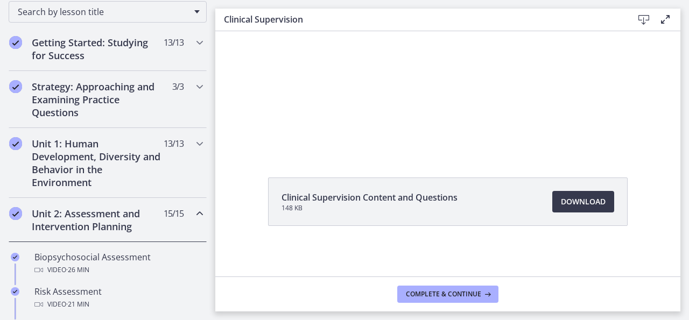
scroll to position [73, 0]
click at [226, 258] on div "Clinical Supervision Content and Questions 148 KB Download Opens in a new window" at bounding box center [447, 226] width 465 height 100
click at [199, 213] on icon "Chapters" at bounding box center [199, 213] width 13 height 13
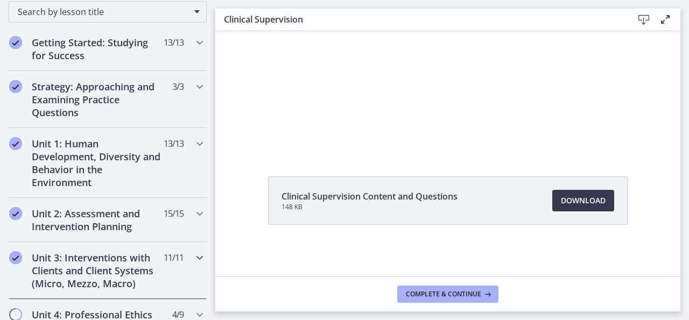
click at [105, 277] on h2 "Unit 3: Interventions with Clients and Client Systems (Micro, Mezzo, Macro)" at bounding box center [97, 270] width 131 height 39
click at [245, 267] on div "Clinical Supervision Content and Questions 148 KB Download Opens in a new window" at bounding box center [447, 226] width 465 height 100
click at [245, 294] on footer "Complete & continue" at bounding box center [447, 294] width 465 height 35
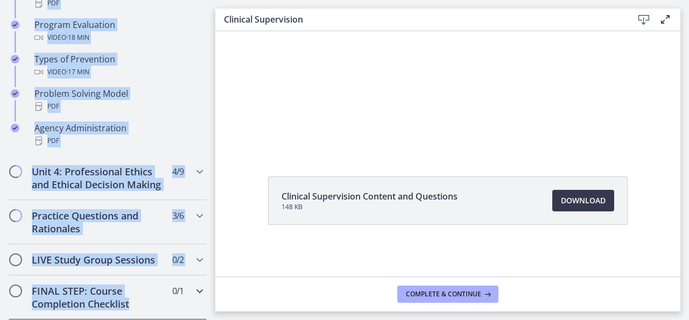
scroll to position [715, 0]
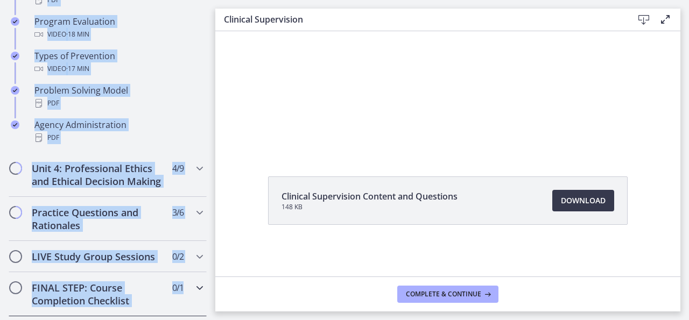
drag, startPoint x: 186, startPoint y: 299, endPoint x: 181, endPoint y: 285, distance: 14.1
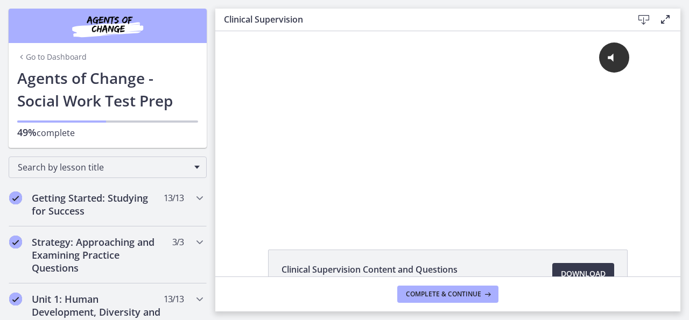
click at [245, 124] on div "Click for sound @keyframes VOLUME_SMALL_WAVE_FLASH { 0% { opacity: 0; } 33% { o…" at bounding box center [447, 128] width 465 height 194
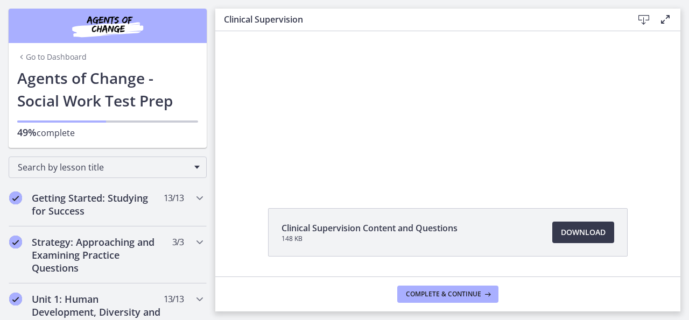
scroll to position [43, 0]
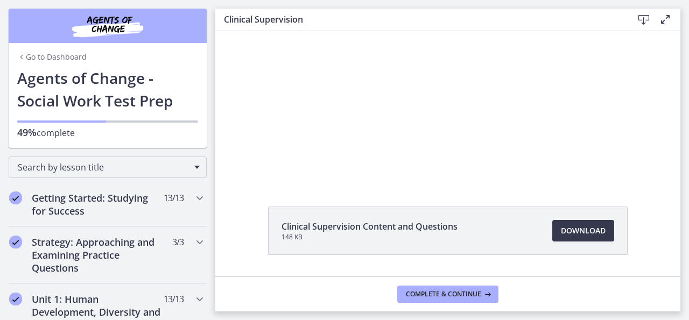
click at [212, 122] on div "Go to Dashboard Go to Dashboard Agents of Change - Social Work Test Prep 49% co…" at bounding box center [107, 74] width 215 height 148
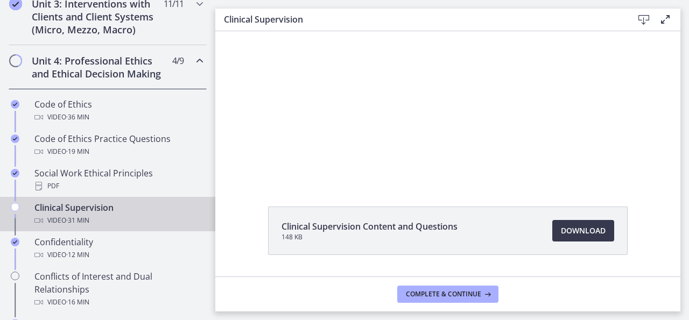
scroll to position [388, 0]
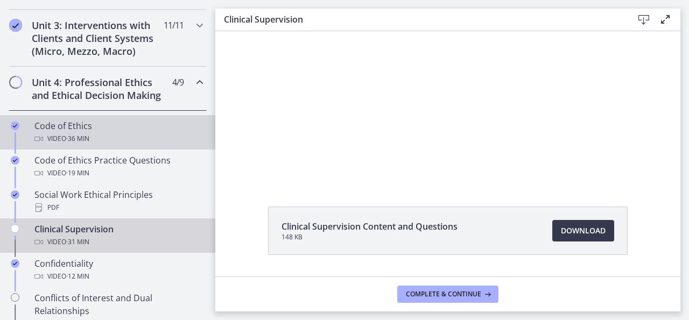
click at [140, 121] on div "Code of Ethics Video · 36 min" at bounding box center [118, 132] width 168 height 26
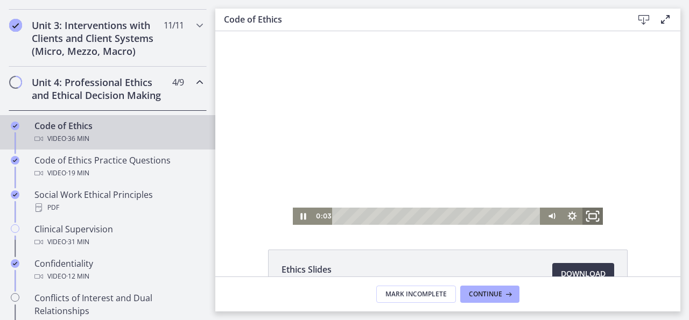
click at [591, 217] on icon "Fullscreen" at bounding box center [592, 216] width 25 height 20
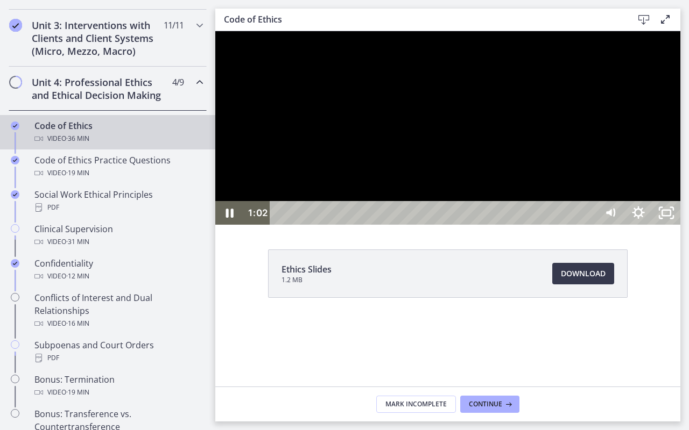
click at [303, 225] on div "Playbar" at bounding box center [434, 213] width 309 height 24
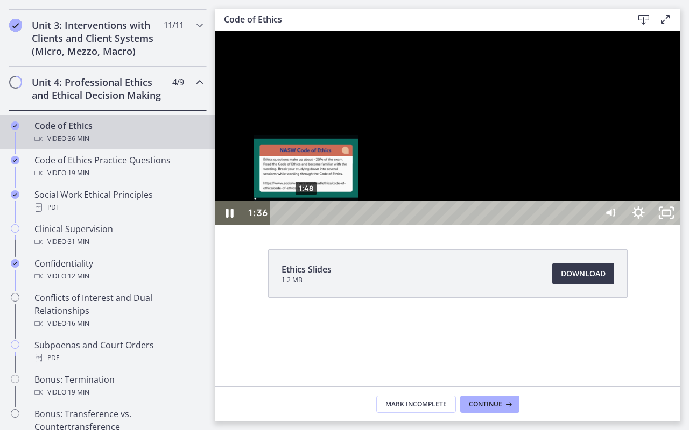
click at [307, 217] on div "Playbar" at bounding box center [303, 213] width 8 height 8
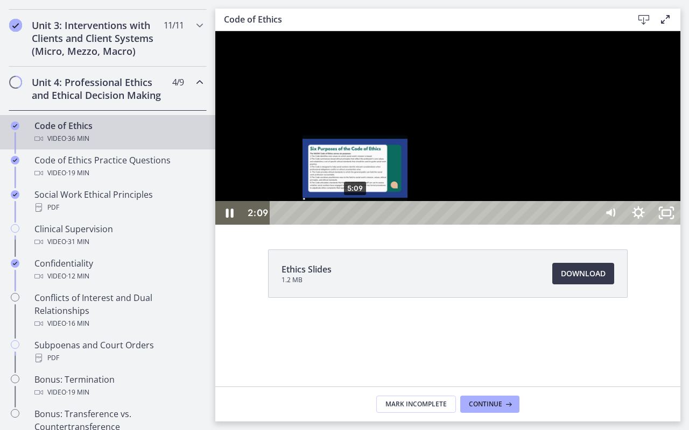
click at [356, 225] on div "5:09" at bounding box center [434, 213] width 309 height 24
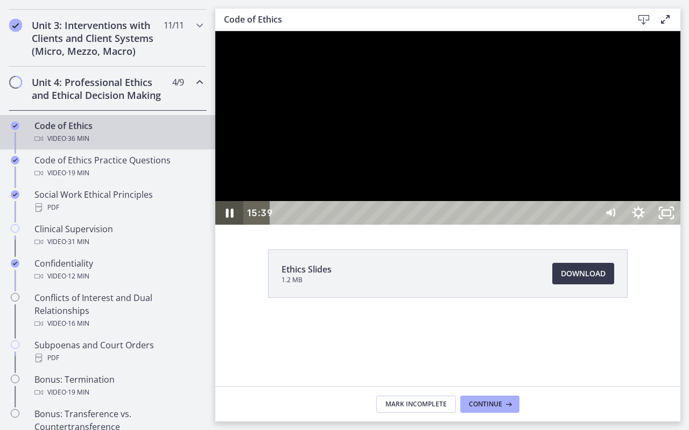
click at [226, 218] on icon "Pause" at bounding box center [230, 213] width 8 height 9
click at [228, 218] on icon "Pause" at bounding box center [230, 213] width 8 height 9
click at [228, 218] on icon "Play Video" at bounding box center [229, 213] width 7 height 10
click at [589, 225] on div "33:47" at bounding box center [434, 213] width 309 height 24
click at [230, 225] on icon "Pause" at bounding box center [229, 213] width 28 height 24
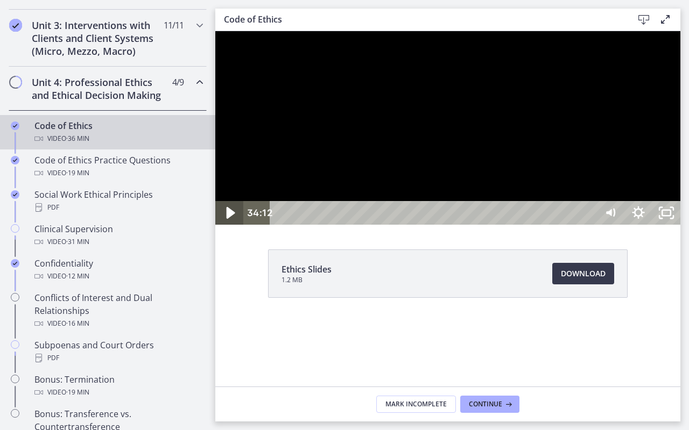
click at [230, 219] on icon "Play Video" at bounding box center [230, 213] width 9 height 12
click at [589, 225] on div "35:51" at bounding box center [434, 213] width 309 height 24
click at [680, 225] on icon "Unfullscreen" at bounding box center [666, 213] width 28 height 24
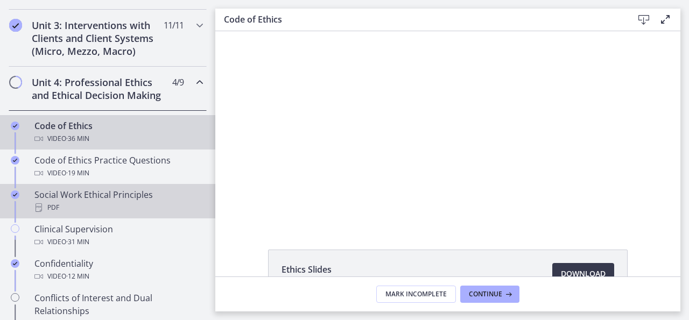
click at [121, 203] on div "PDF" at bounding box center [118, 207] width 168 height 13
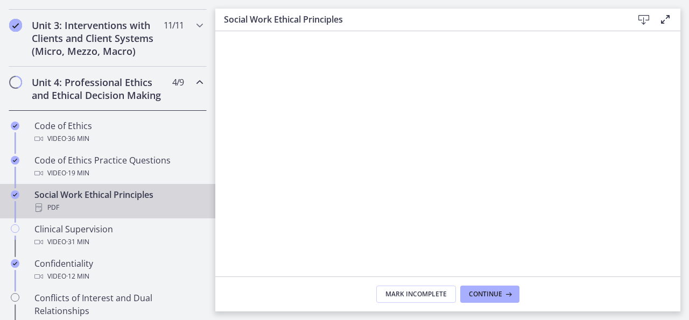
click at [199, 80] on icon "Chapters" at bounding box center [199, 82] width 13 height 13
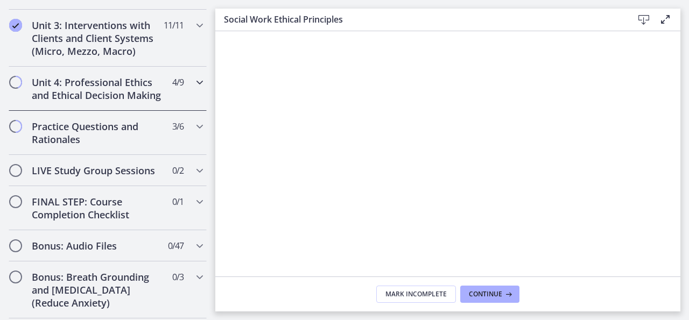
click at [199, 79] on icon "Chapters" at bounding box center [199, 82] width 13 height 13
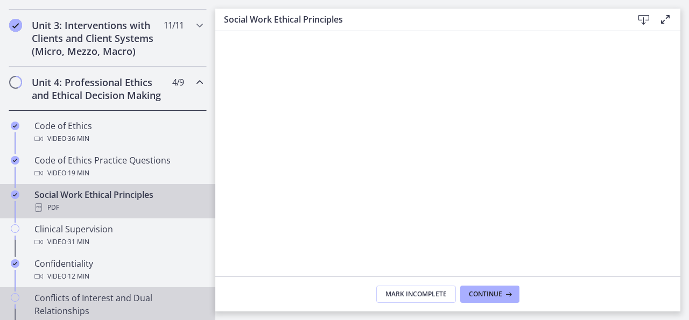
click at [16, 296] on icon "Chapters" at bounding box center [15, 297] width 9 height 9
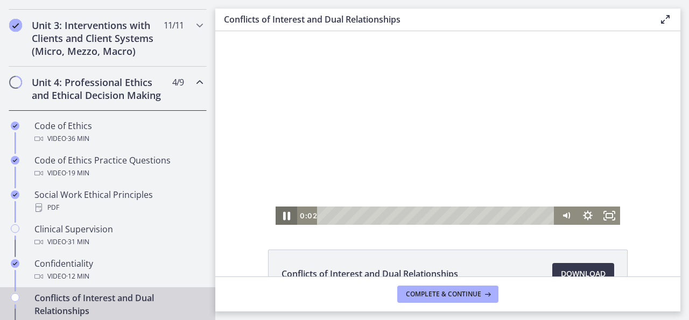
click at [287, 217] on icon "Pause" at bounding box center [286, 216] width 26 height 22
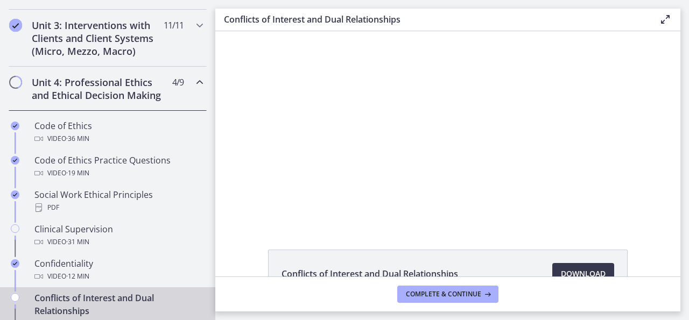
click at [251, 80] on div "Click for sound @keyframes VOLUME_SMALL_WAVE_FLASH { 0% { opacity: 0; } 33% { o…" at bounding box center [447, 128] width 465 height 194
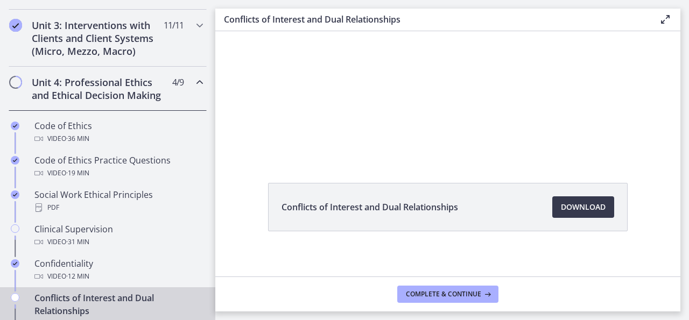
scroll to position [73, 0]
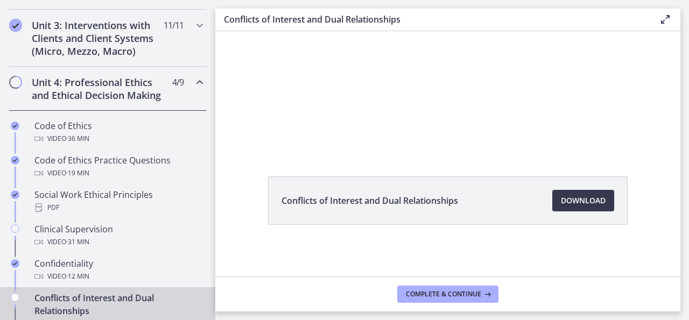
click at [233, 154] on div "Conflicts of Interest and Dual Relationships Download Opens in a new window" at bounding box center [447, 80] width 465 height 245
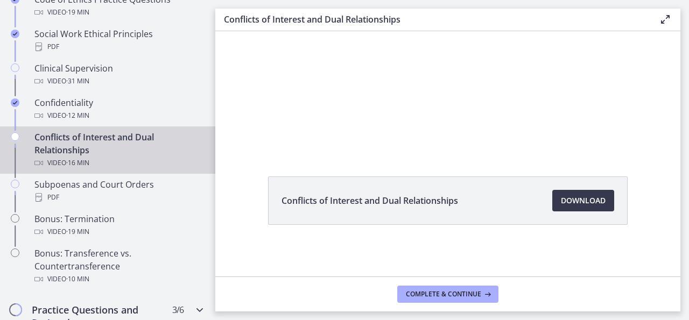
scroll to position [592, 0]
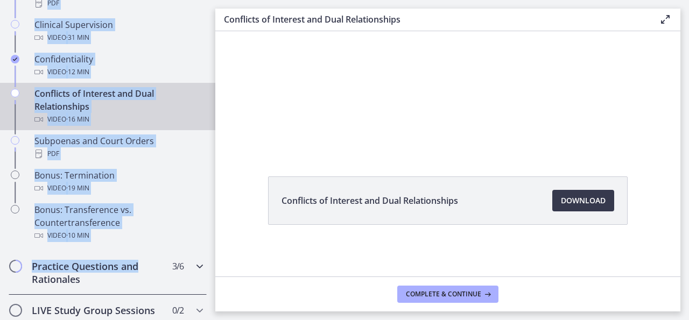
drag, startPoint x: 211, startPoint y: 30, endPoint x: 162, endPoint y: 262, distance: 237.0
click at [162, 262] on div "Getting Started: Studying for Success 13 / 13 Completed Welcome to Agents of Ch…" at bounding box center [107, 68] width 215 height 956
